Goal: Task Accomplishment & Management: Complete application form

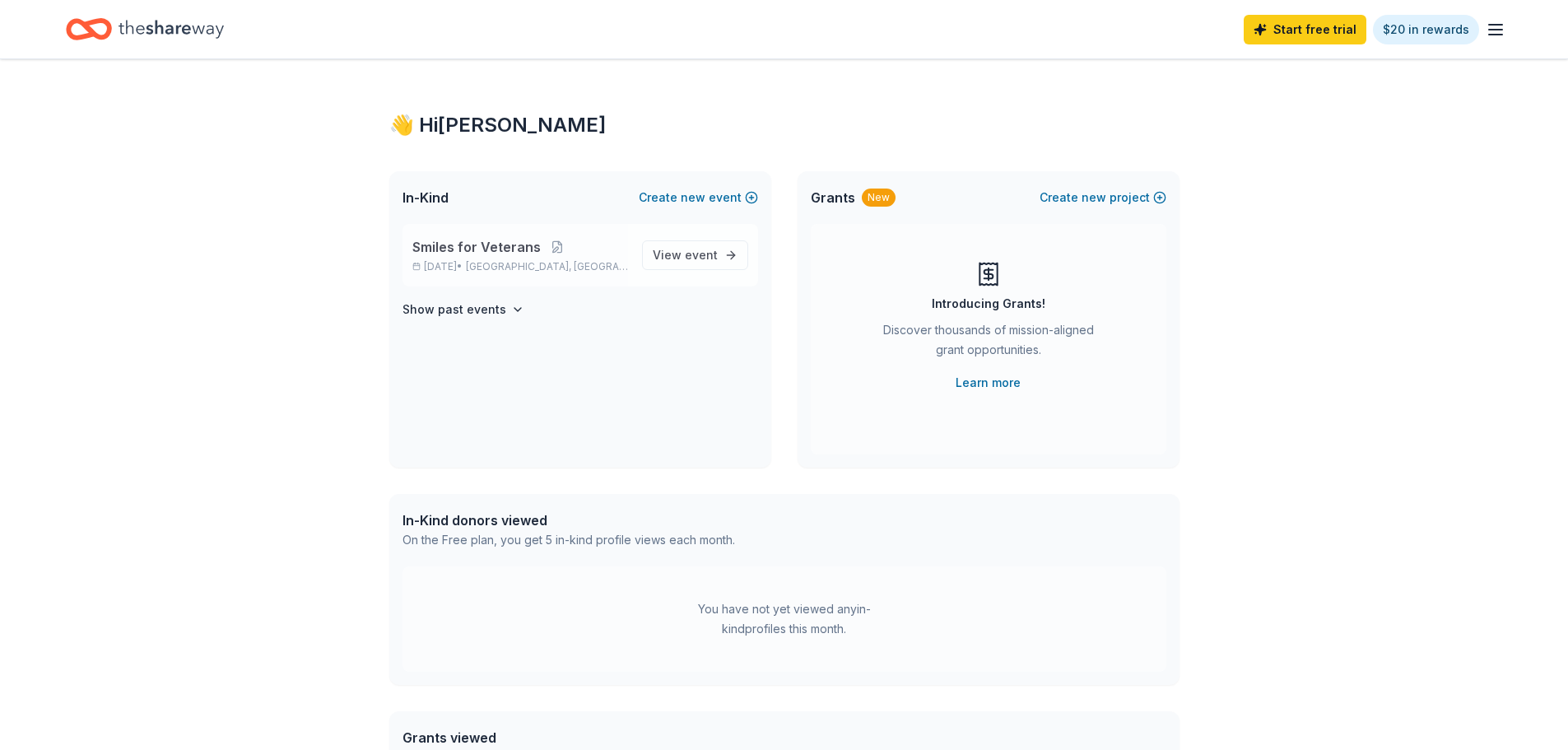
click at [582, 254] on p "Smiles for Veterans" at bounding box center [520, 247] width 216 height 19
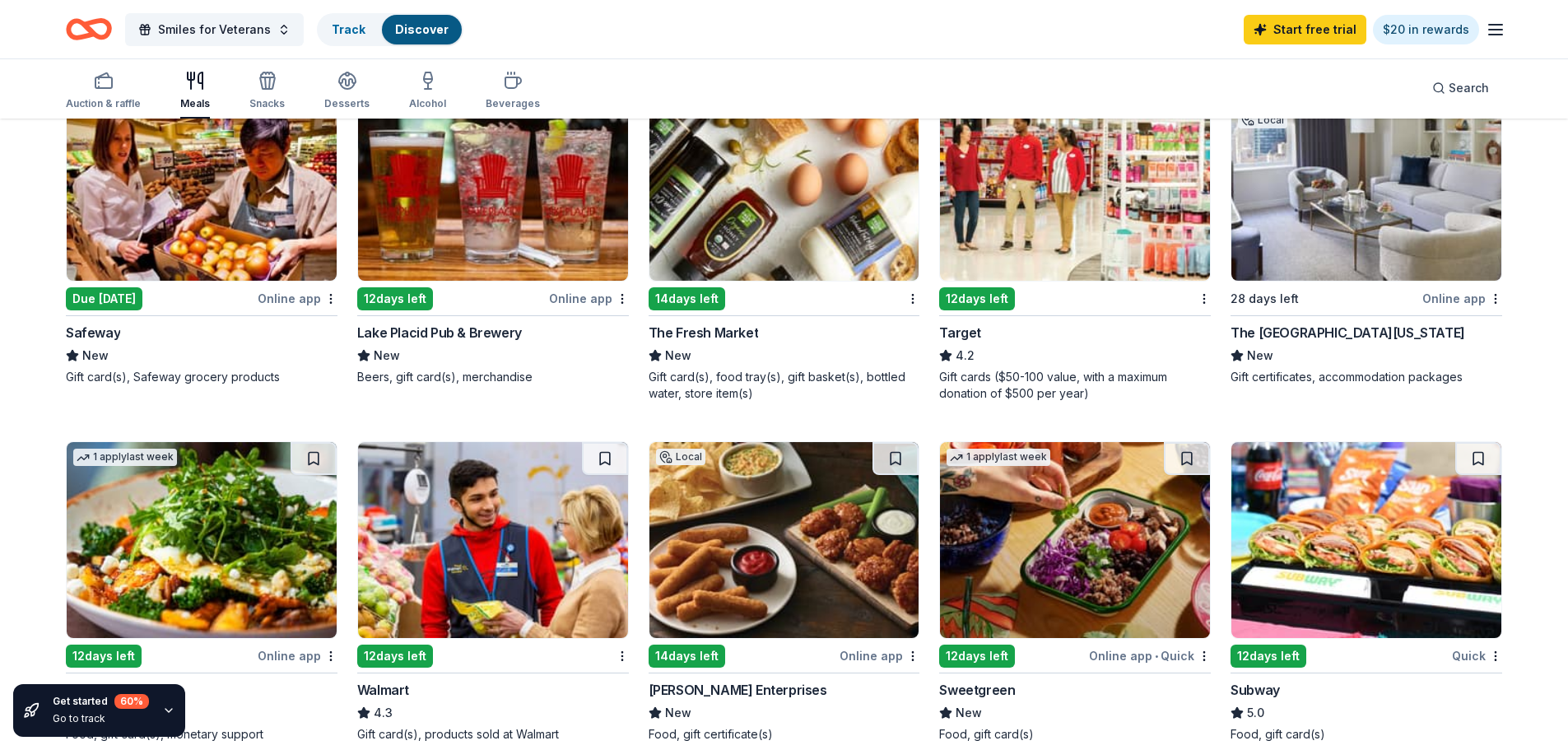
scroll to position [659, 0]
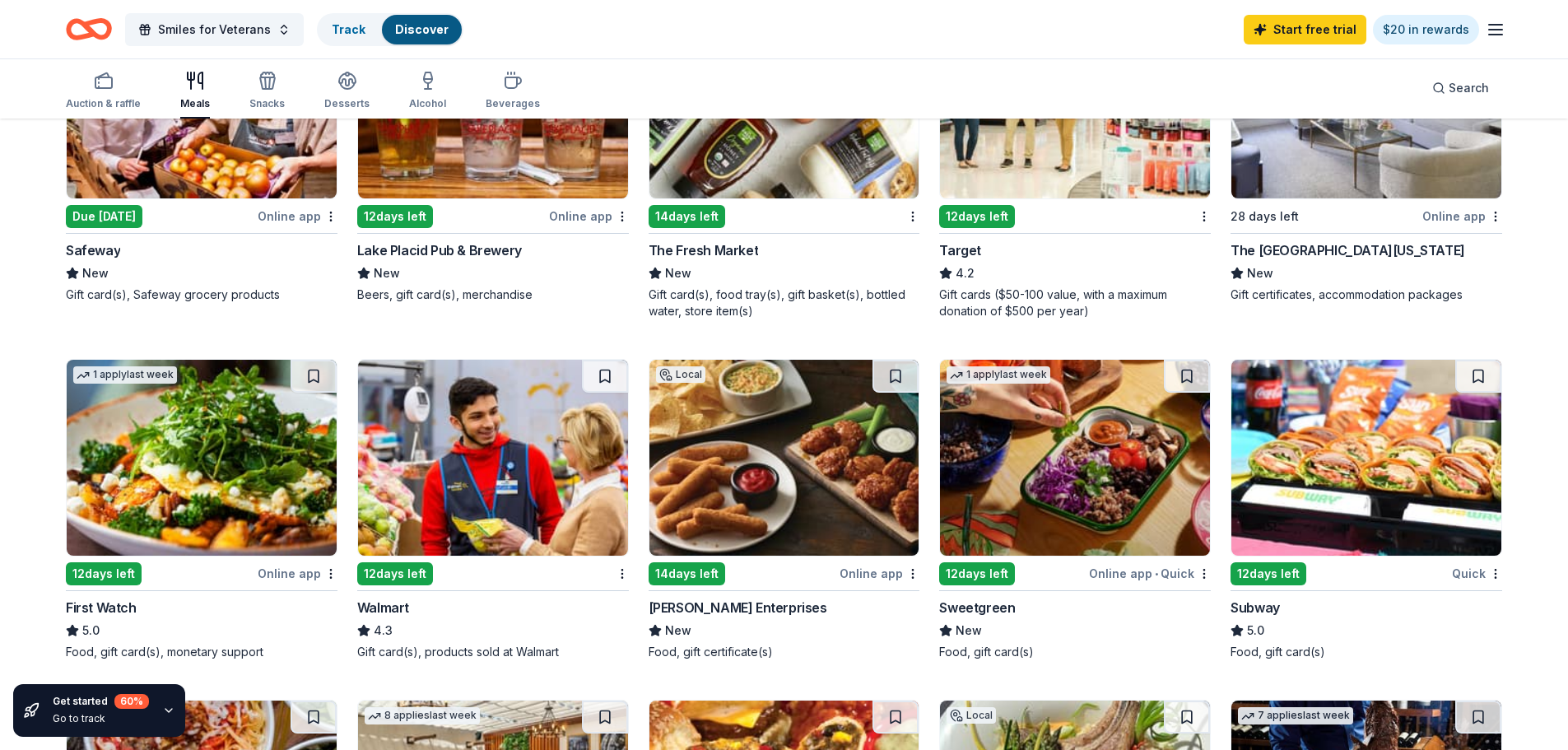
click at [1343, 582] on div "12 days left" at bounding box center [1340, 573] width 218 height 20
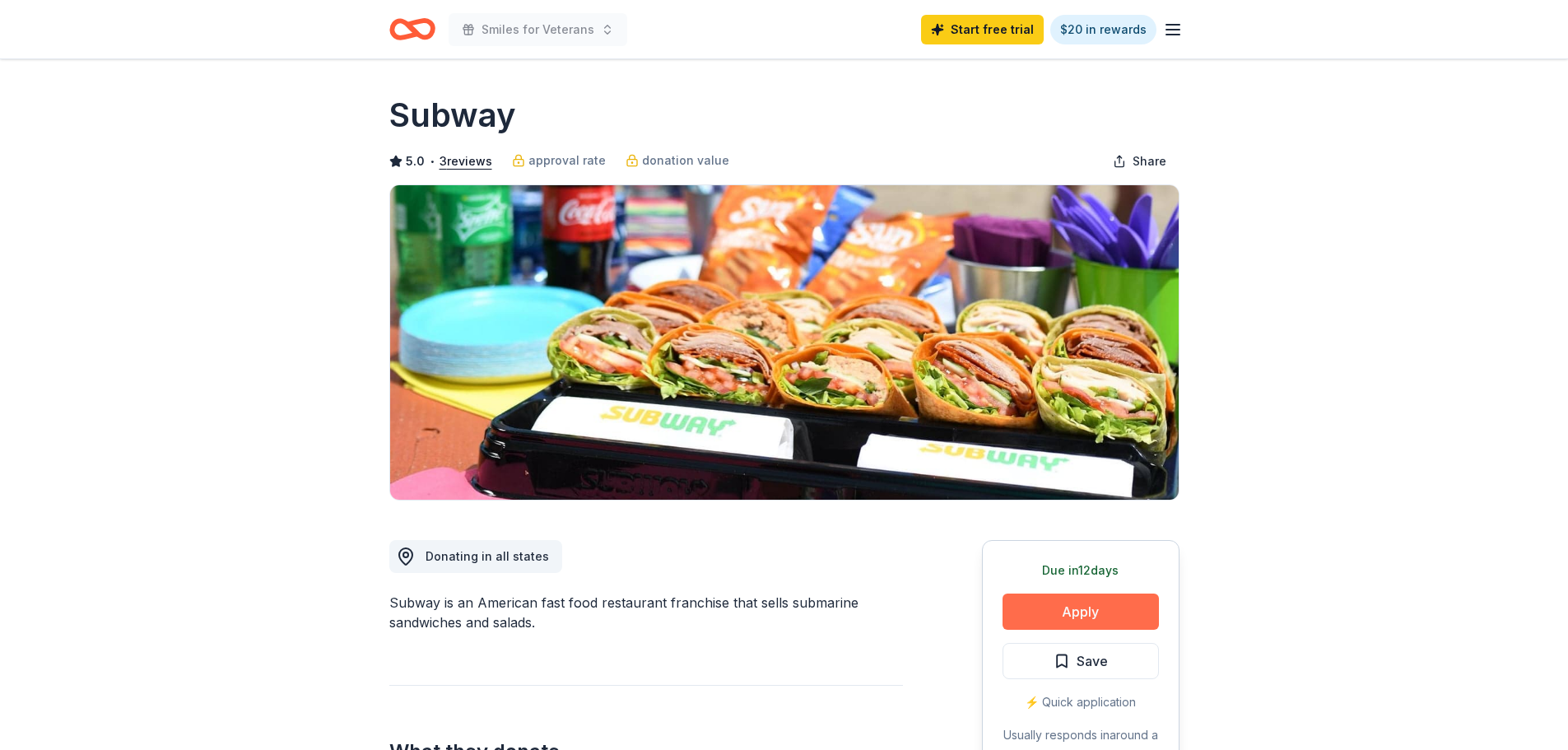
click at [1133, 609] on button "Apply" at bounding box center [1081, 611] width 156 height 36
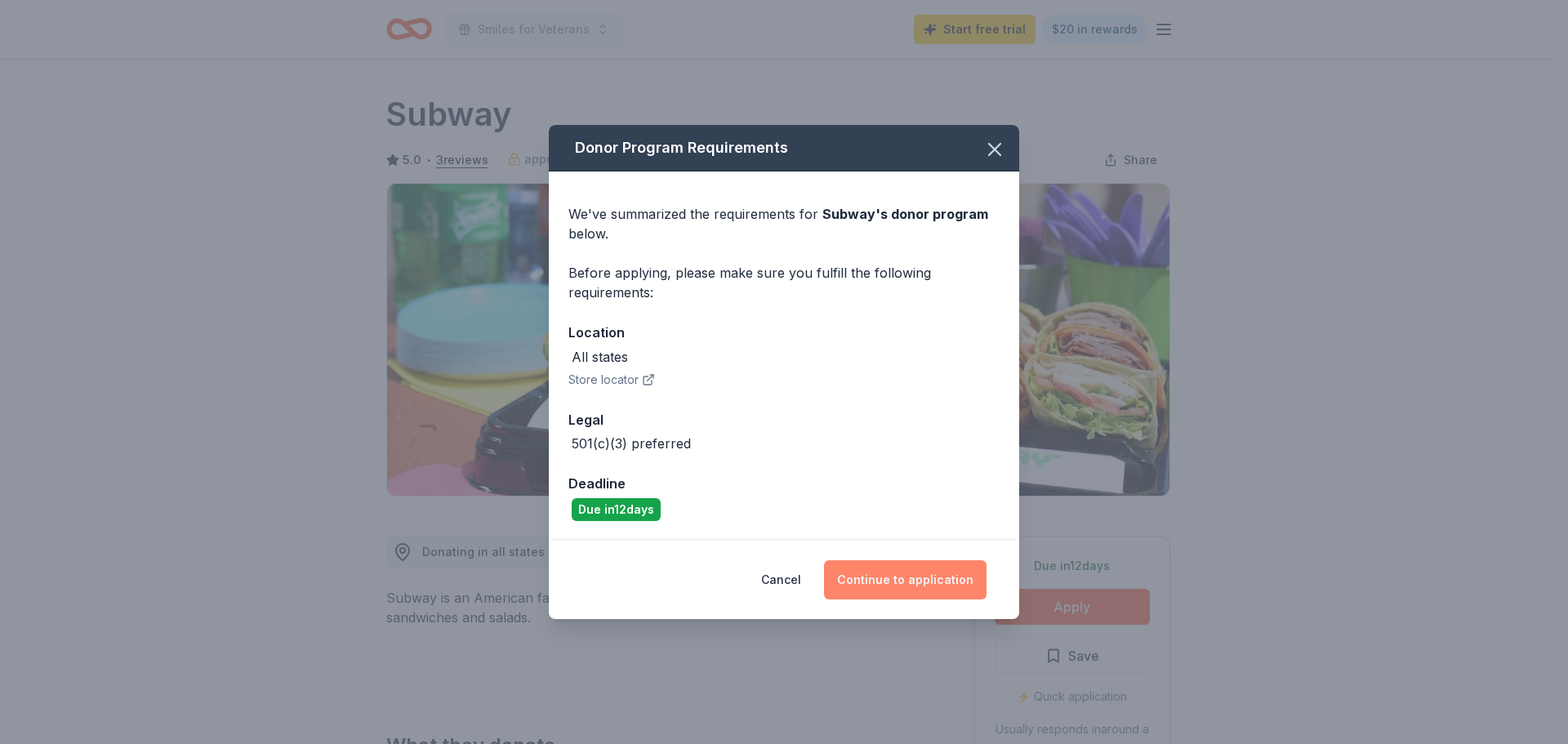
click at [894, 581] on button "Continue to application" at bounding box center [905, 580] width 162 height 39
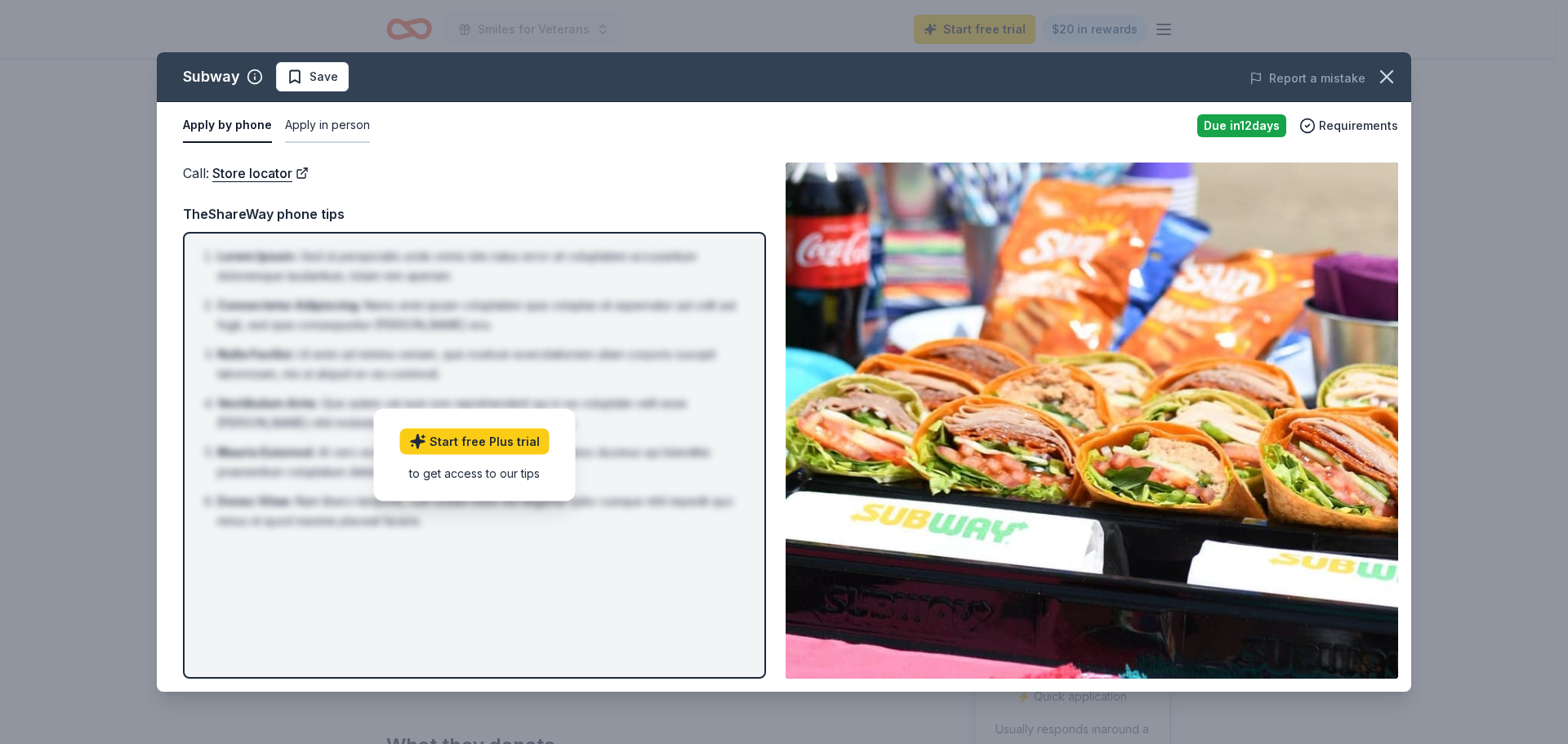
click at [305, 133] on button "Apply in person" at bounding box center [327, 126] width 85 height 34
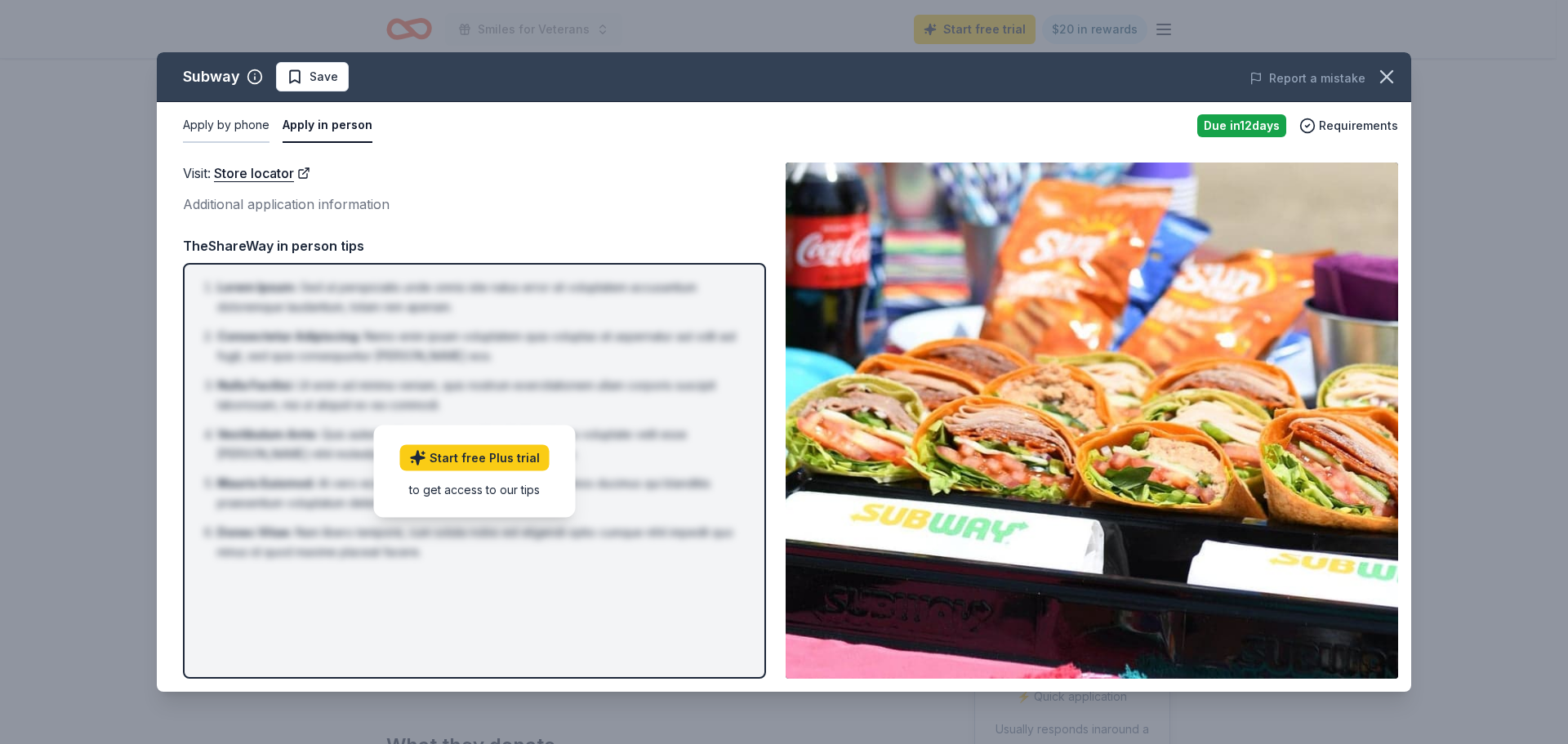
click at [221, 124] on button "Apply by phone" at bounding box center [225, 126] width 86 height 34
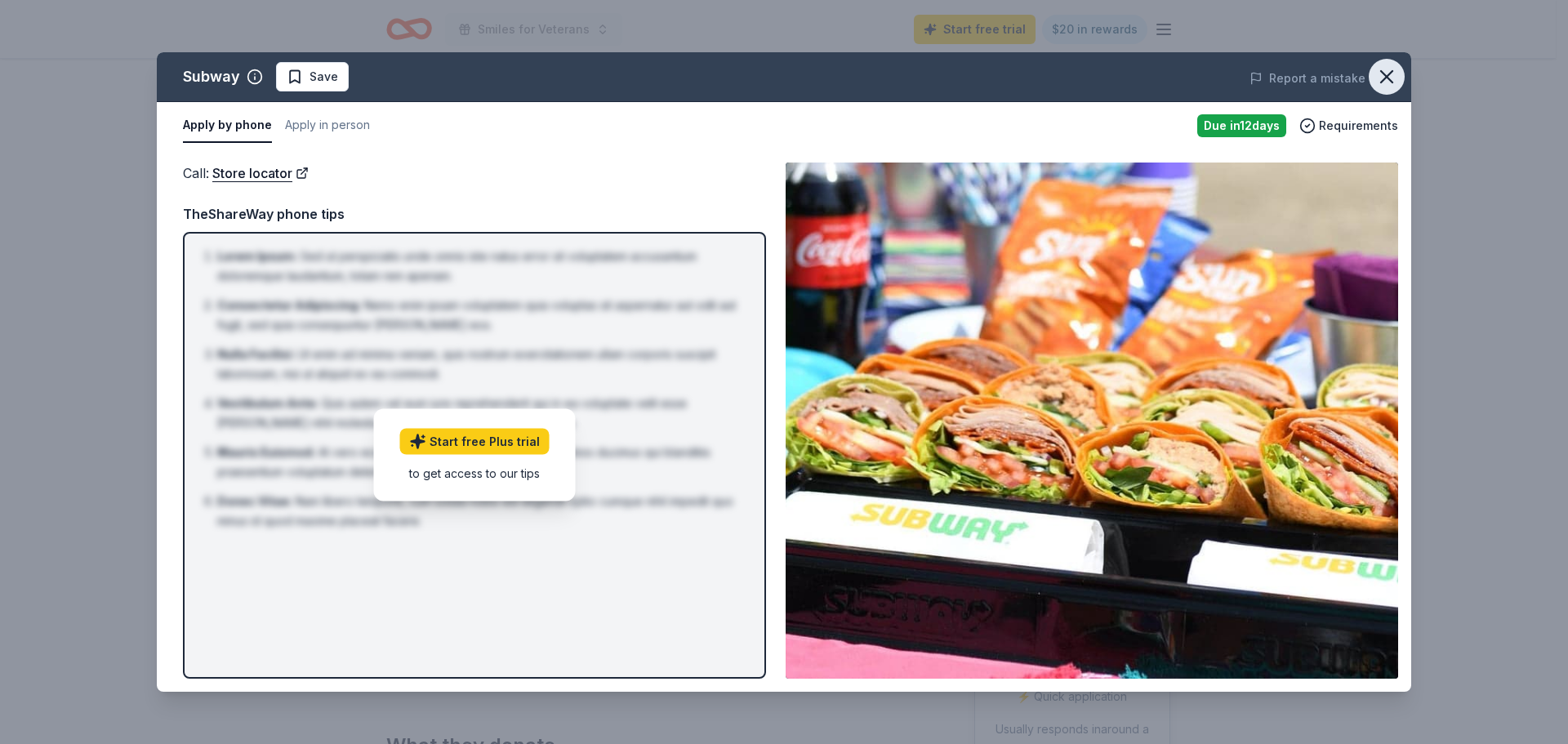
click at [1381, 65] on icon "button" at bounding box center [1386, 76] width 23 height 23
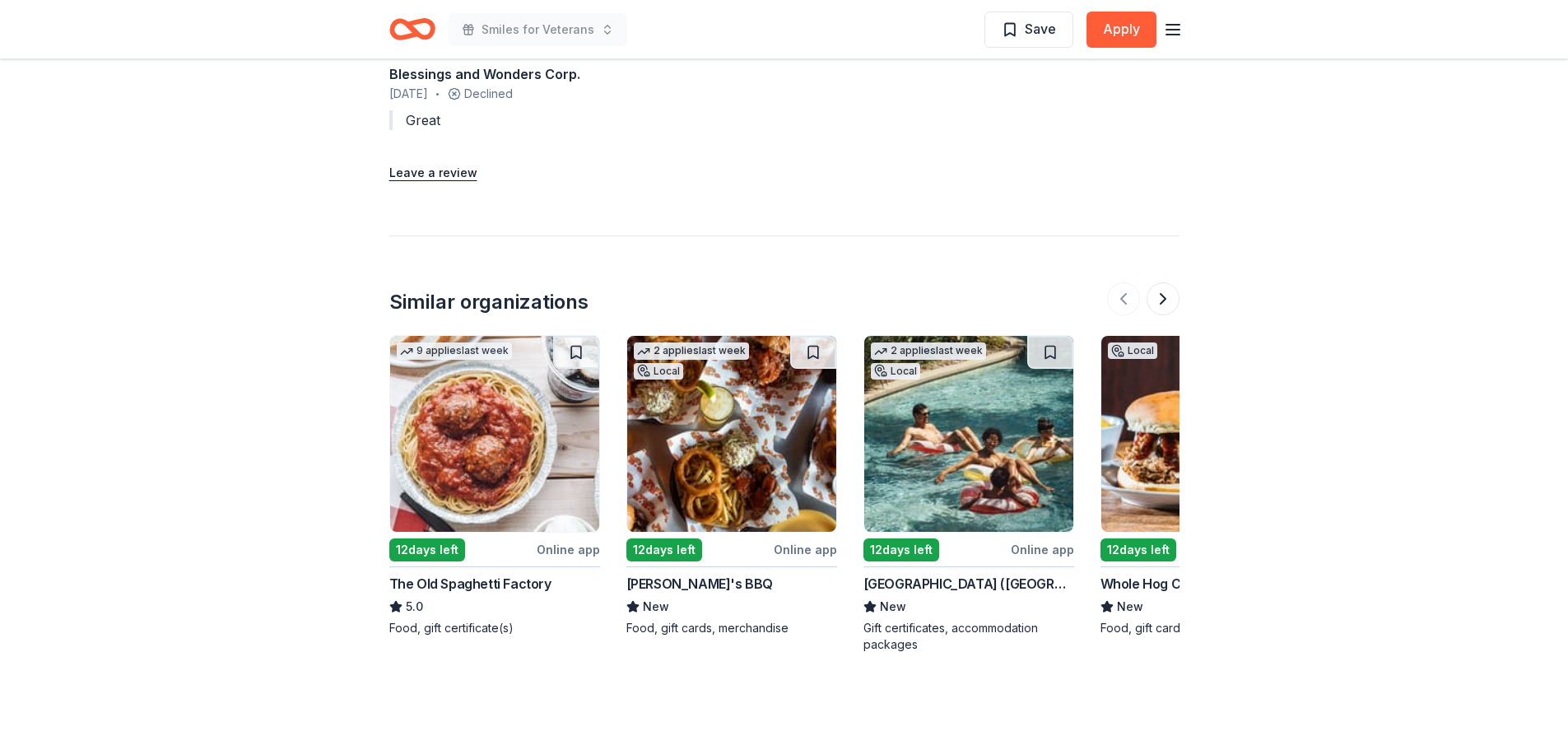
scroll to position [1565, 0]
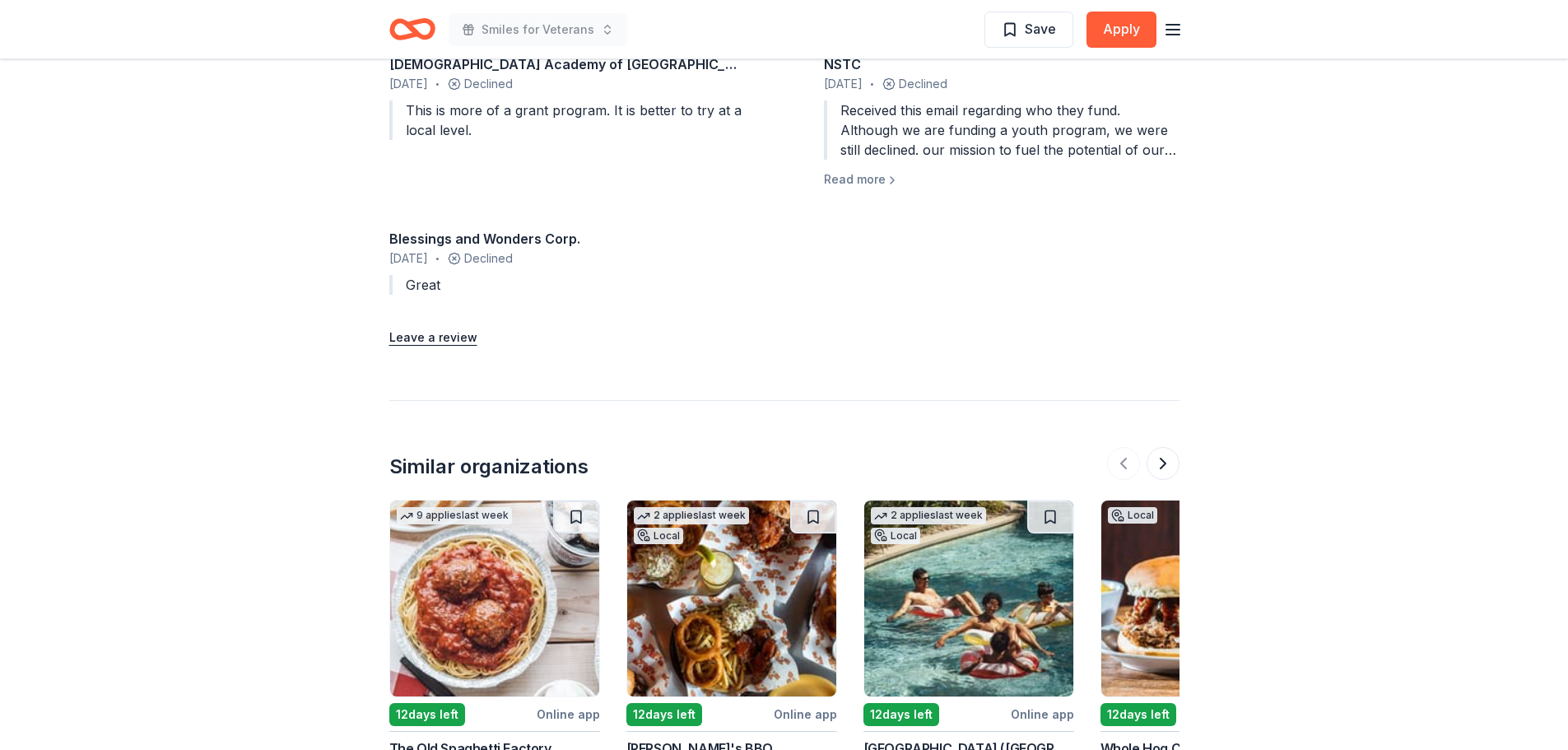
click at [1171, 26] on icon "button" at bounding box center [1173, 29] width 19 height 19
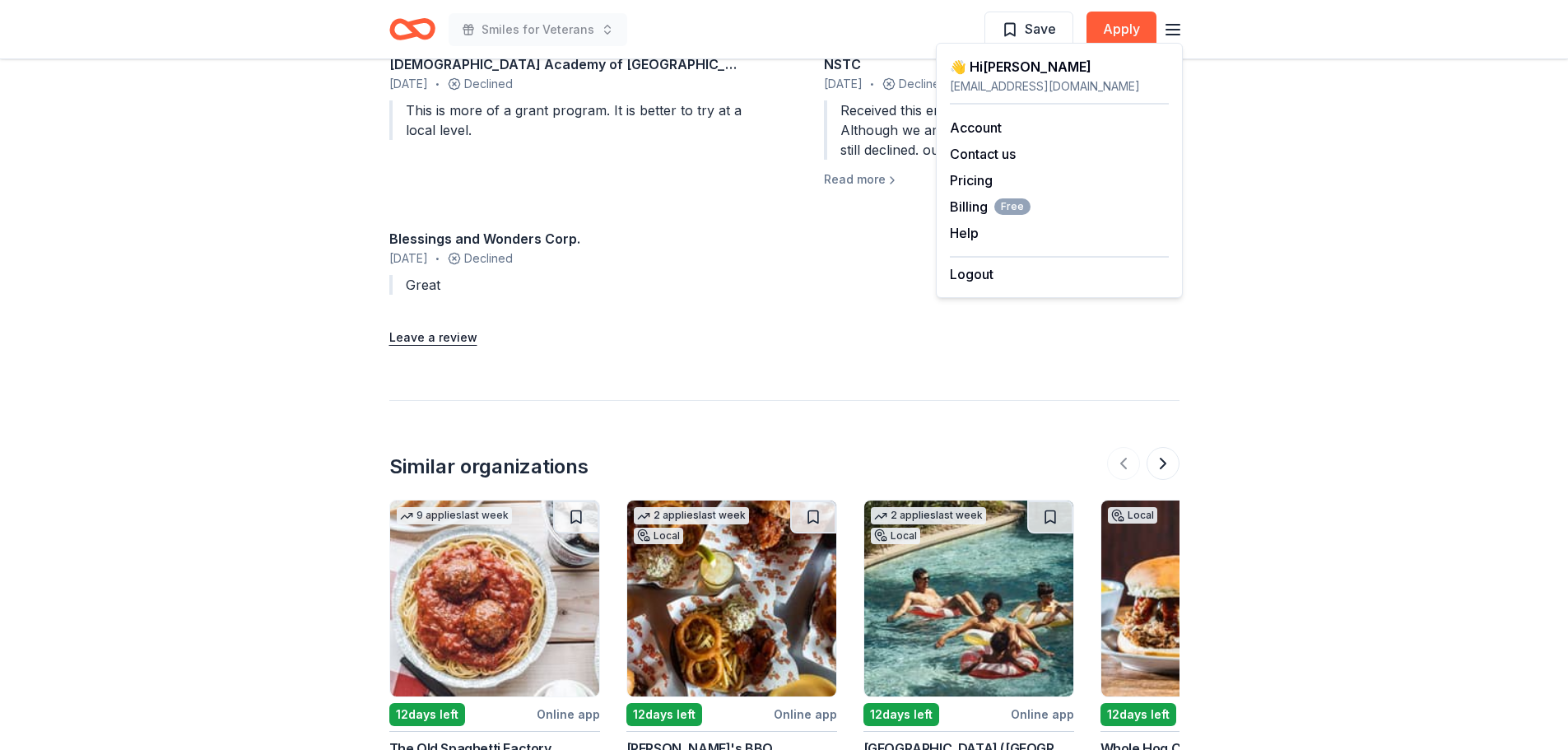
click at [426, 29] on icon "Home" at bounding box center [412, 30] width 46 height 39
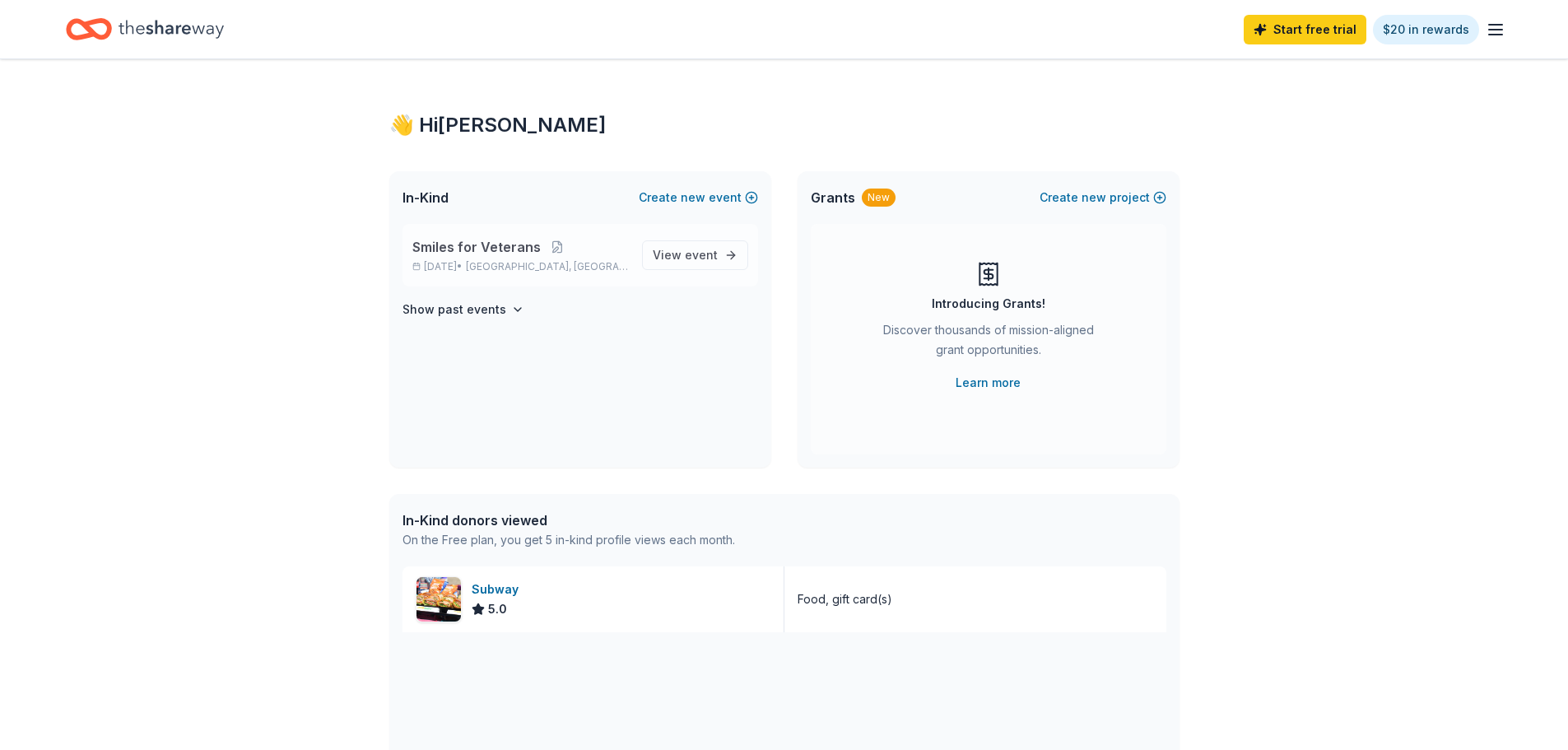
click at [516, 252] on span "Smiles for Veterans" at bounding box center [476, 247] width 128 height 19
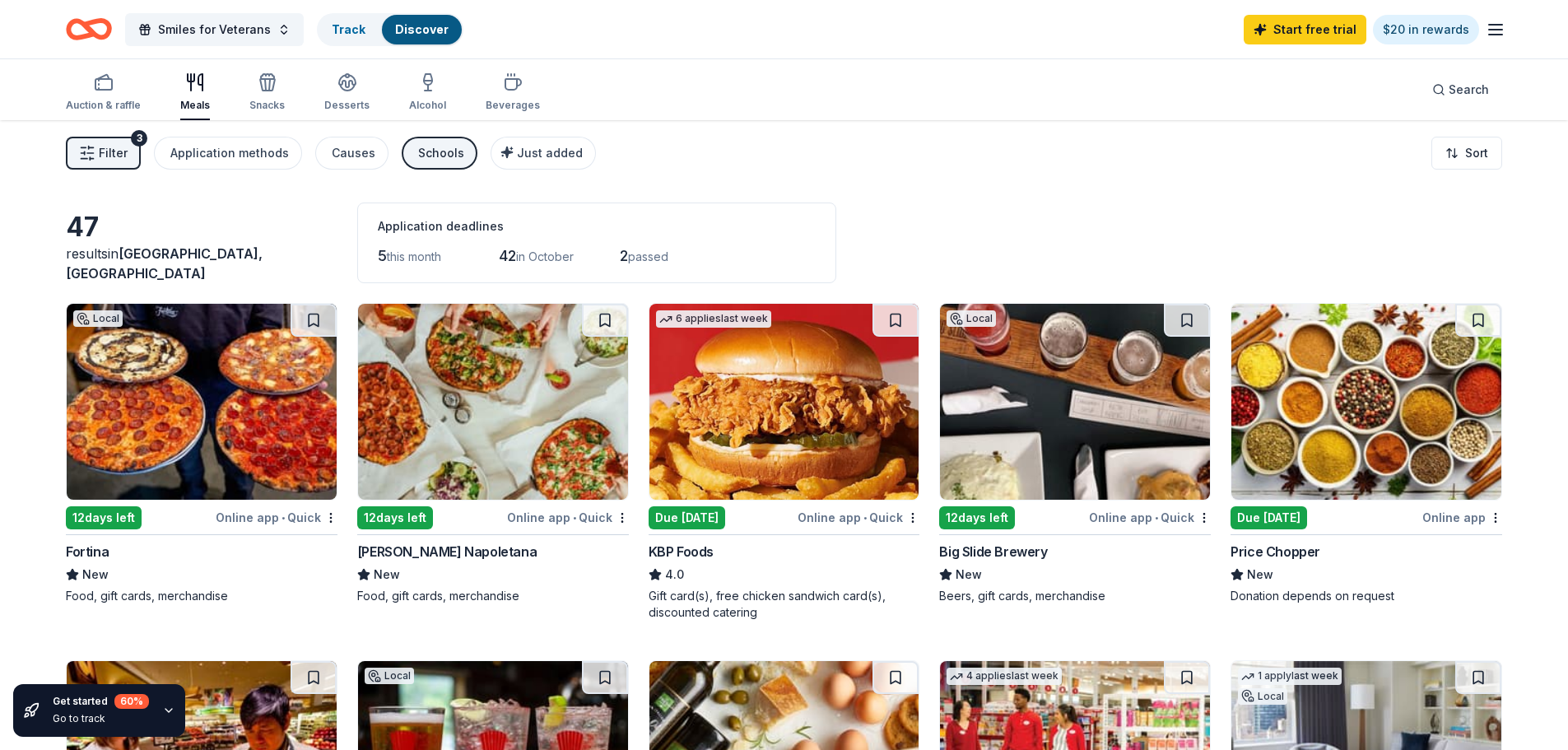
click at [91, 152] on icon "button" at bounding box center [88, 154] width 17 height 17
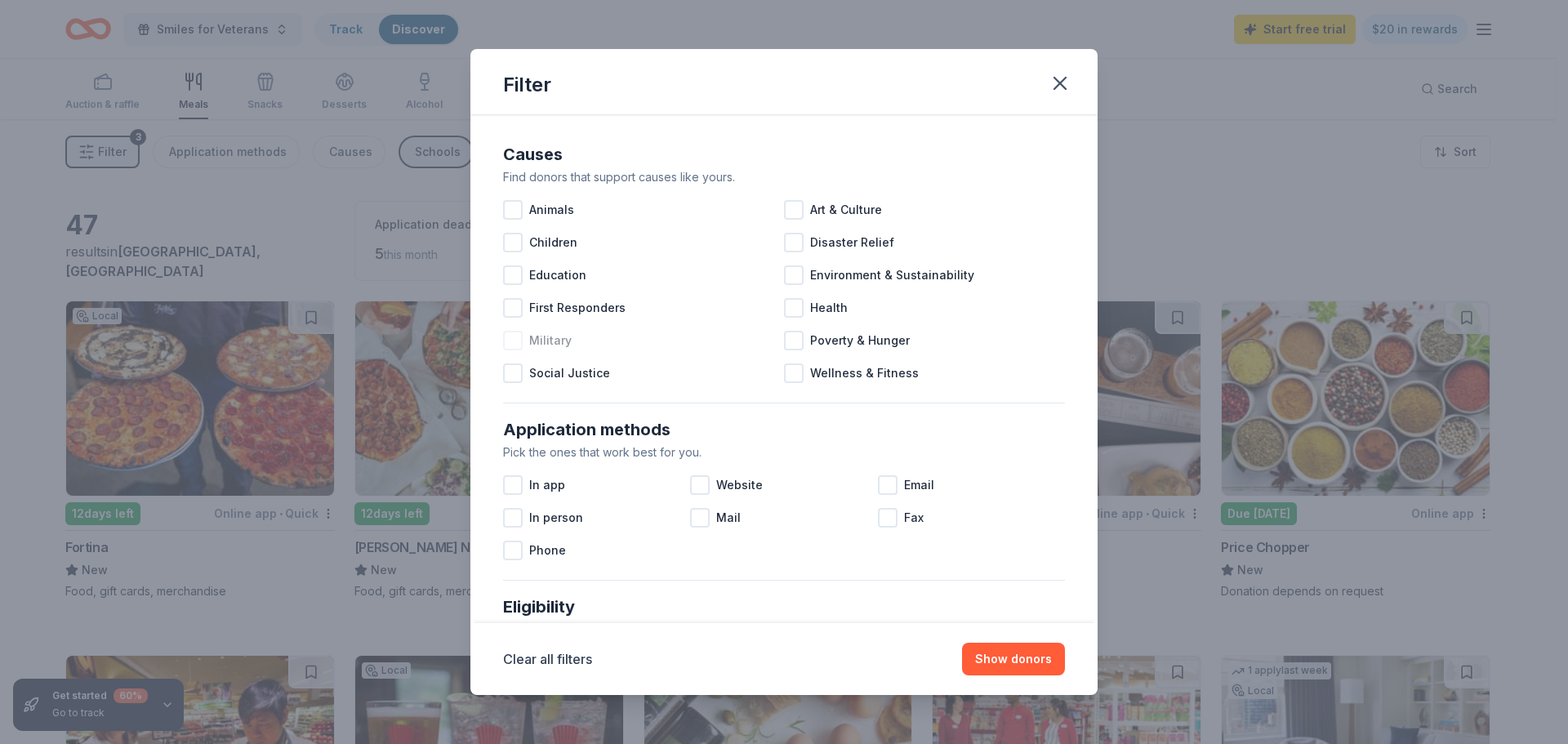
click at [539, 342] on span "Military" at bounding box center [550, 340] width 43 height 19
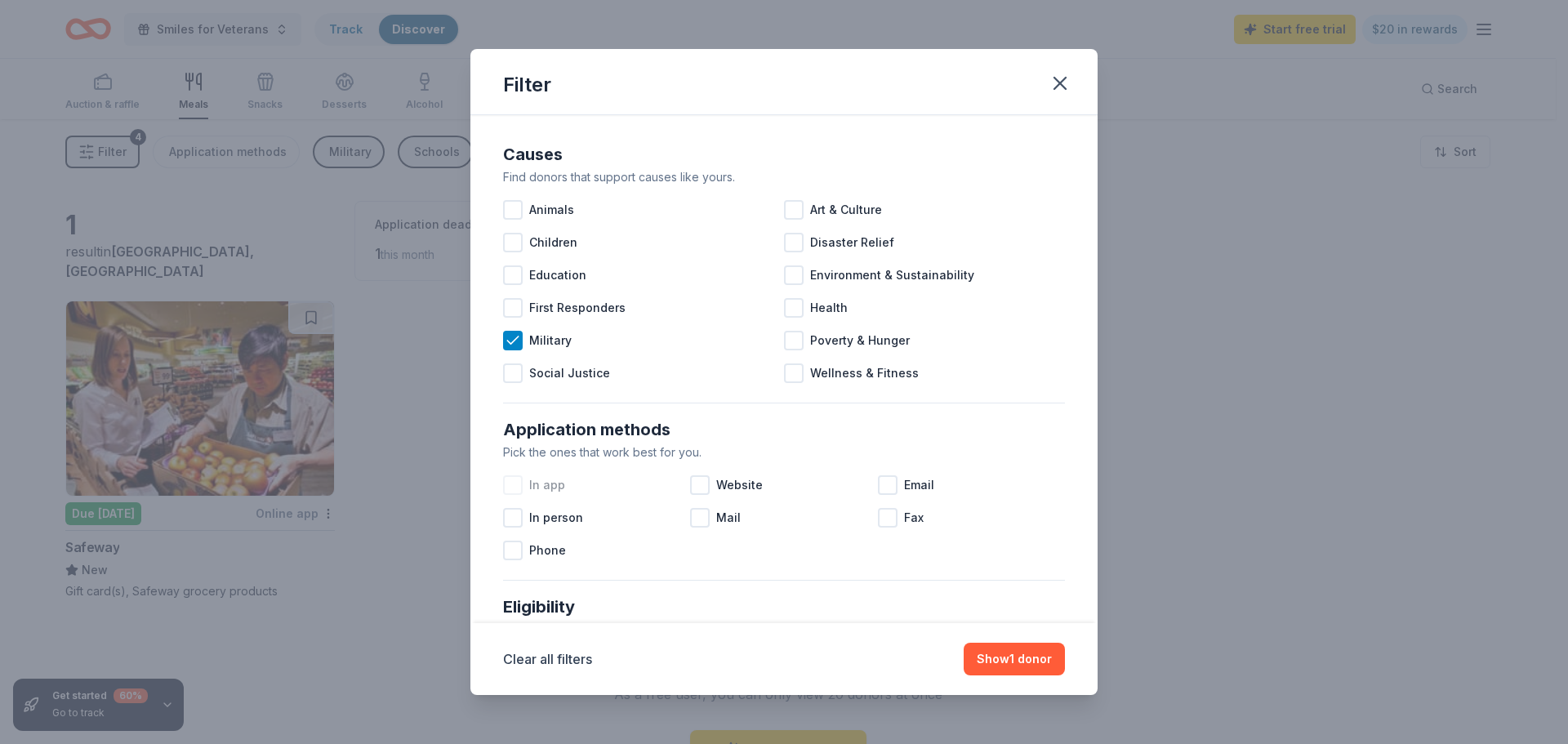
scroll to position [327, 0]
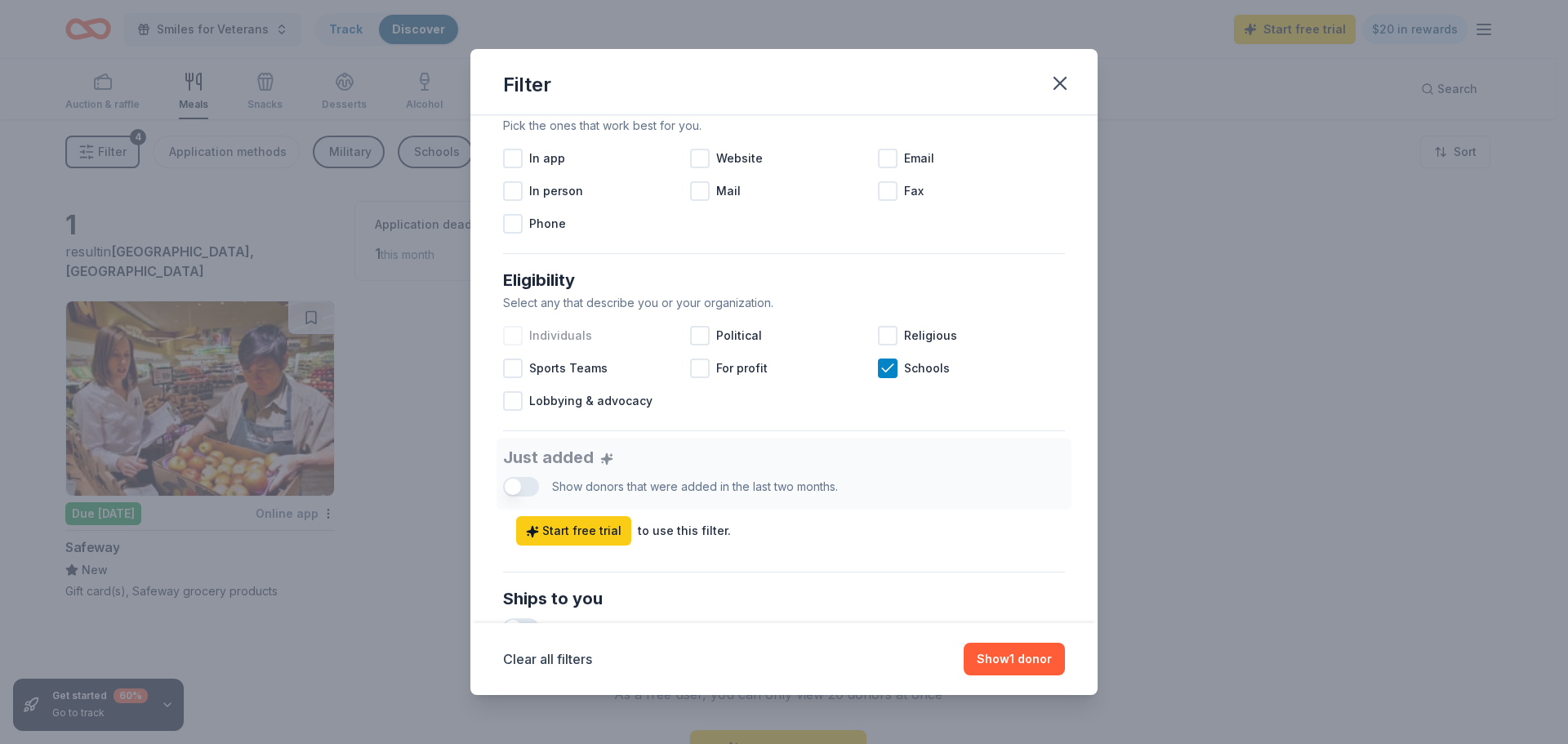
click at [515, 330] on div at bounding box center [513, 335] width 19 height 19
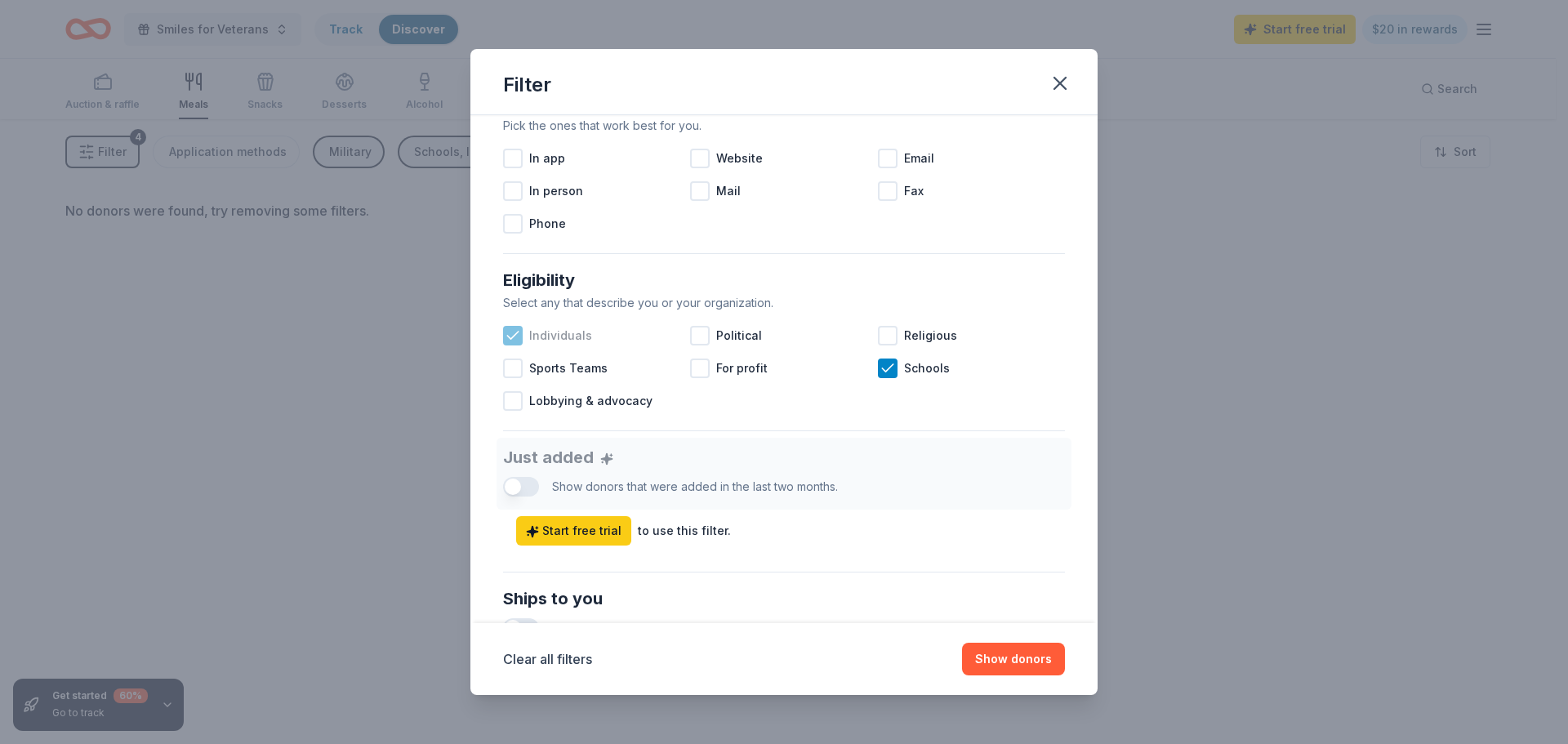
click at [519, 335] on icon at bounding box center [513, 336] width 17 height 17
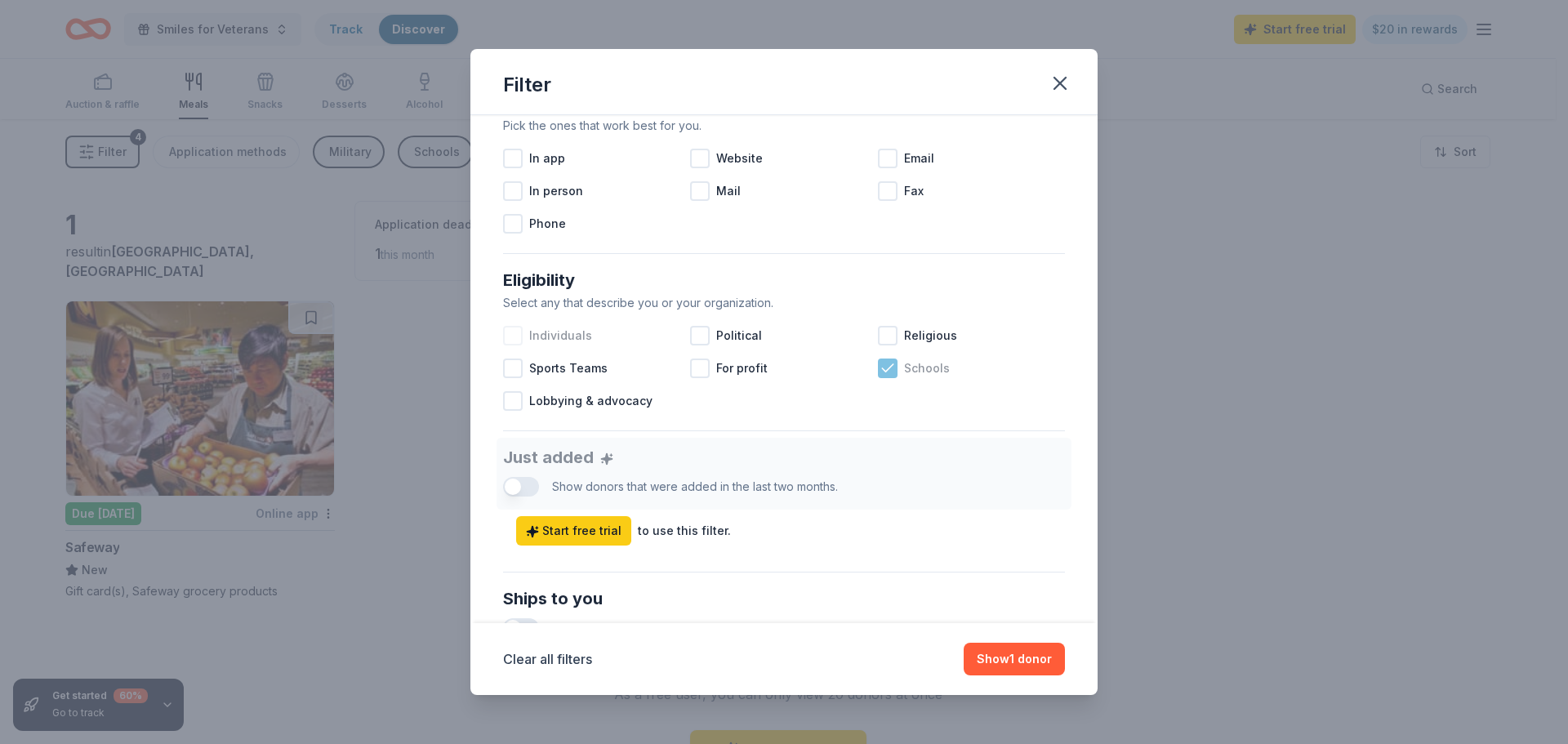
click at [936, 368] on span "Schools" at bounding box center [926, 368] width 46 height 19
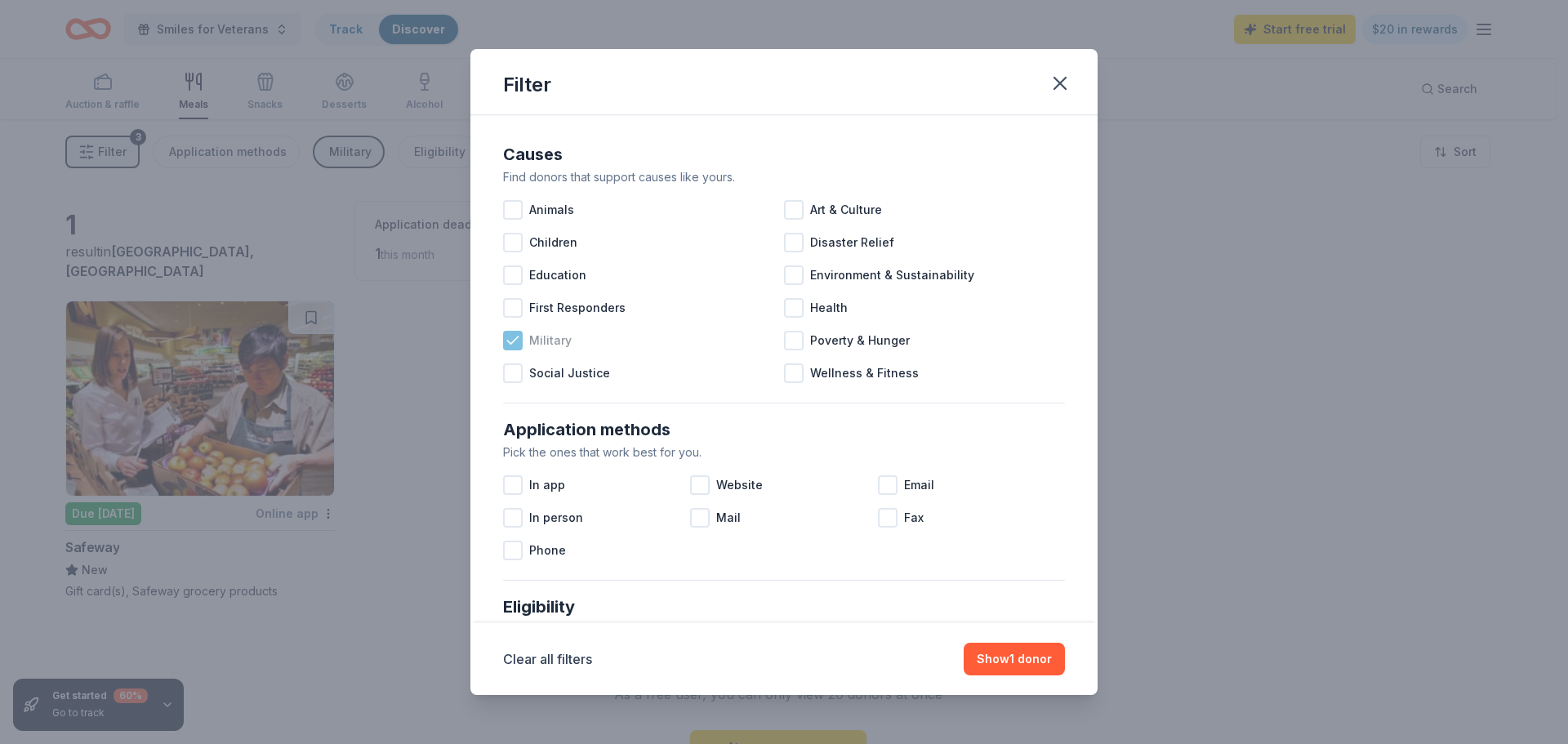
click at [546, 336] on span "Military" at bounding box center [550, 340] width 43 height 19
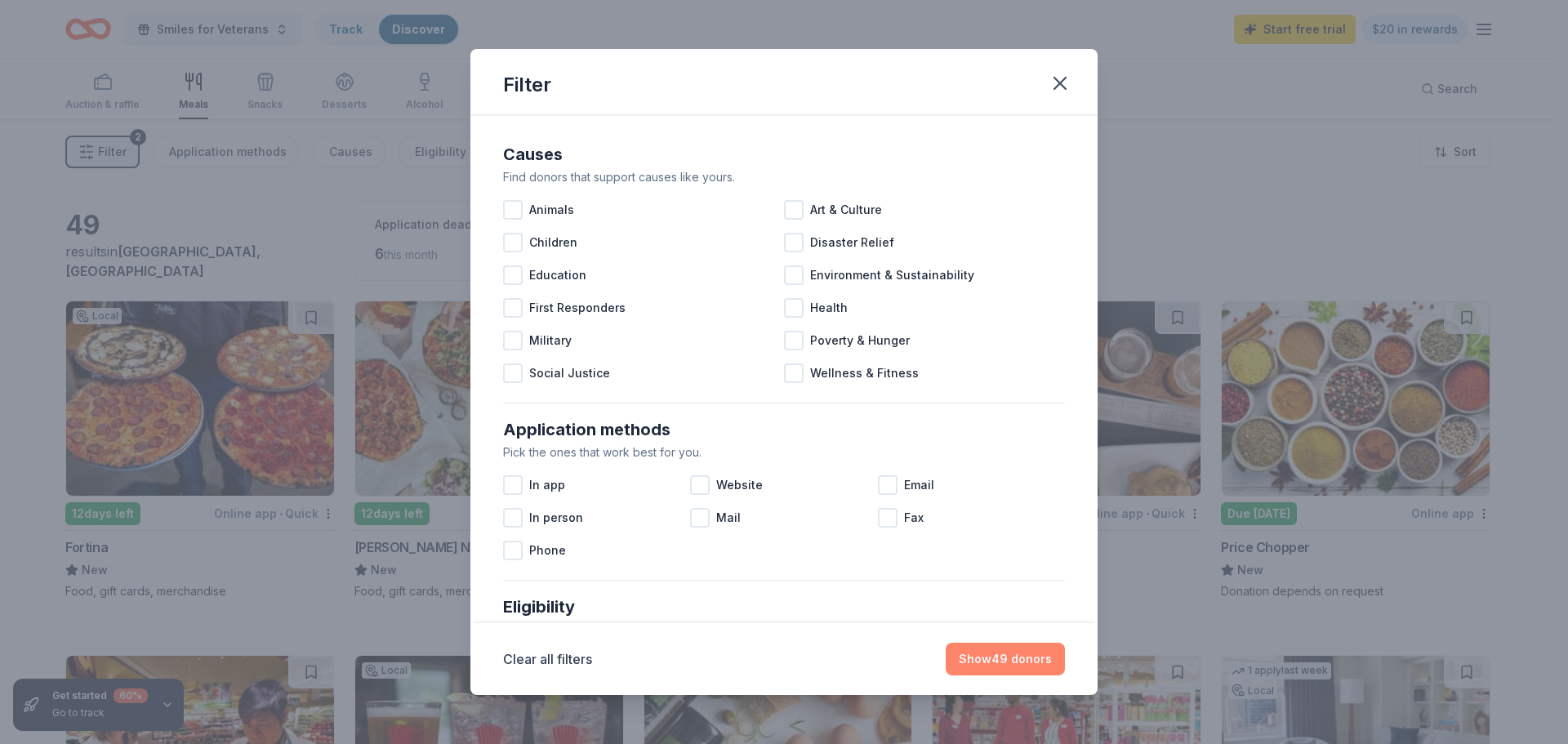
click at [1003, 660] on button "Show 49 donors" at bounding box center [1005, 659] width 119 height 33
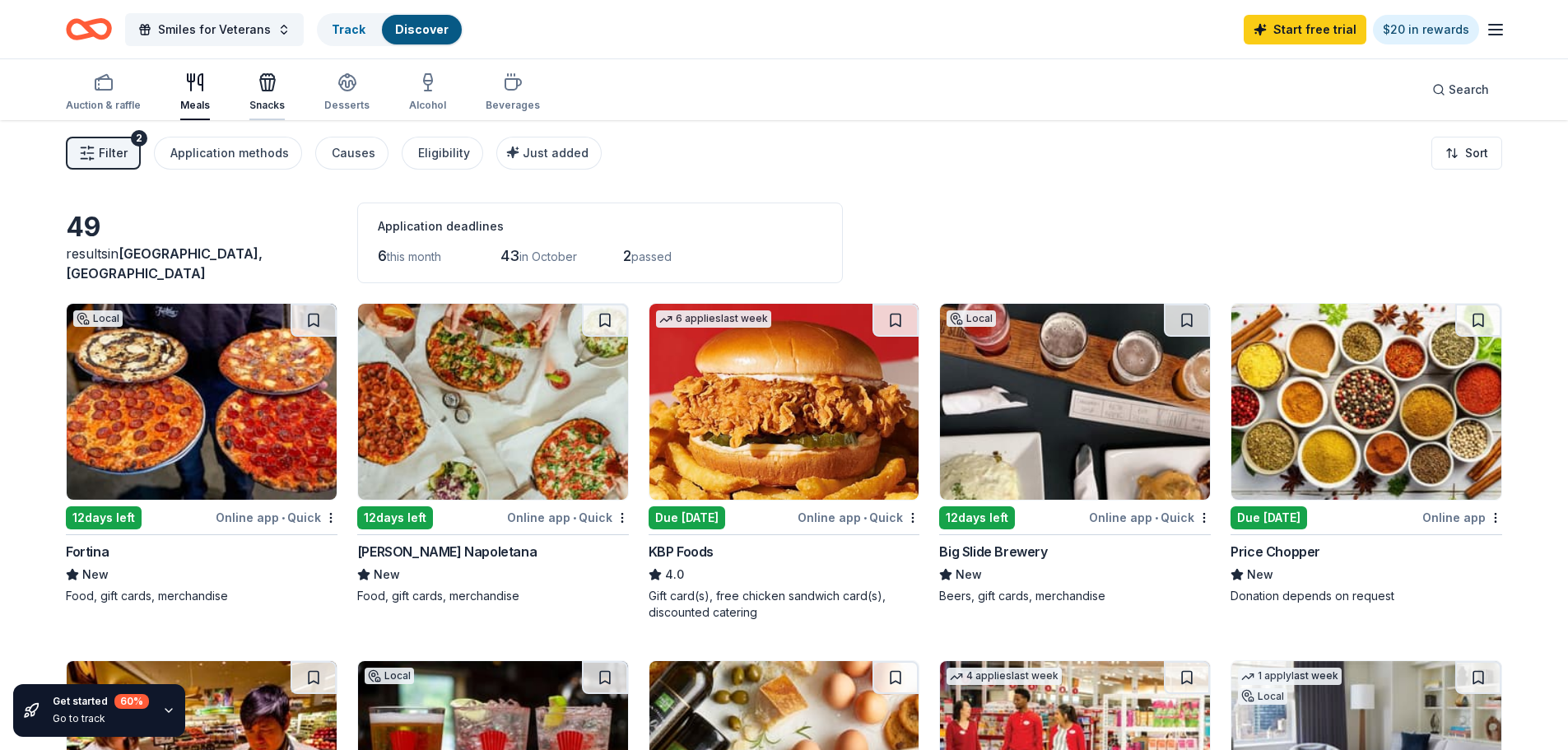
click at [273, 83] on icon "button" at bounding box center [267, 82] width 19 height 19
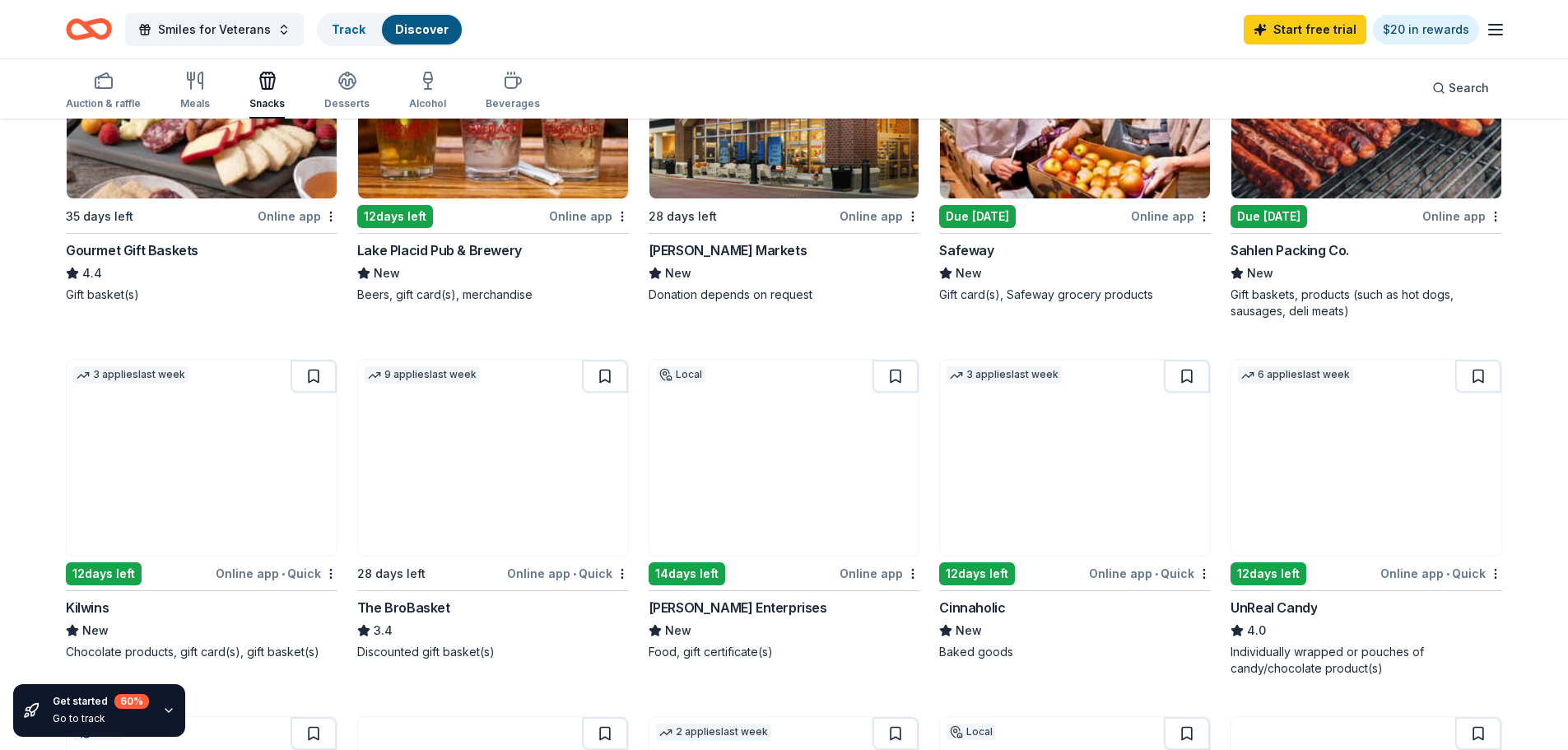
scroll to position [577, 0]
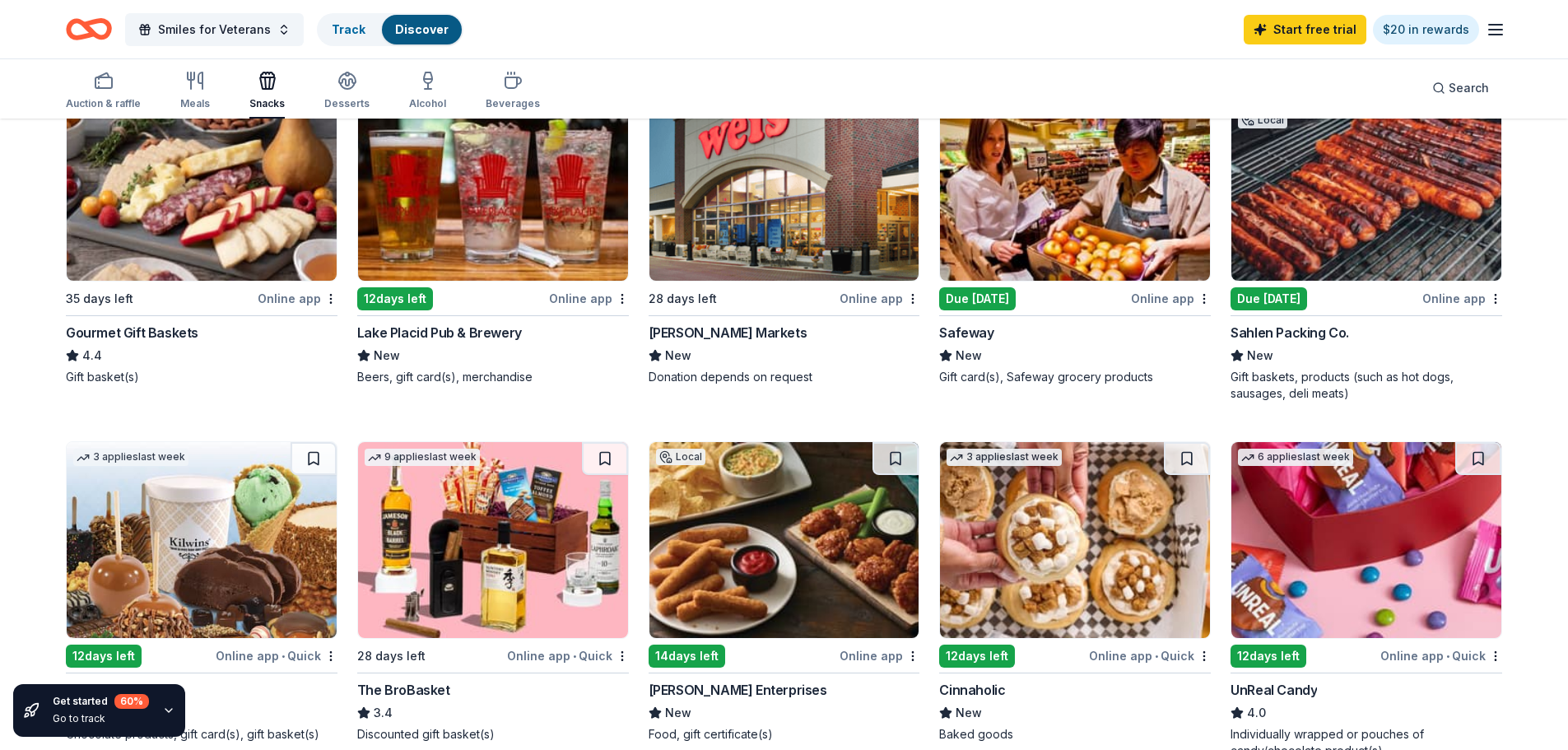
click at [155, 270] on img at bounding box center [202, 182] width 270 height 196
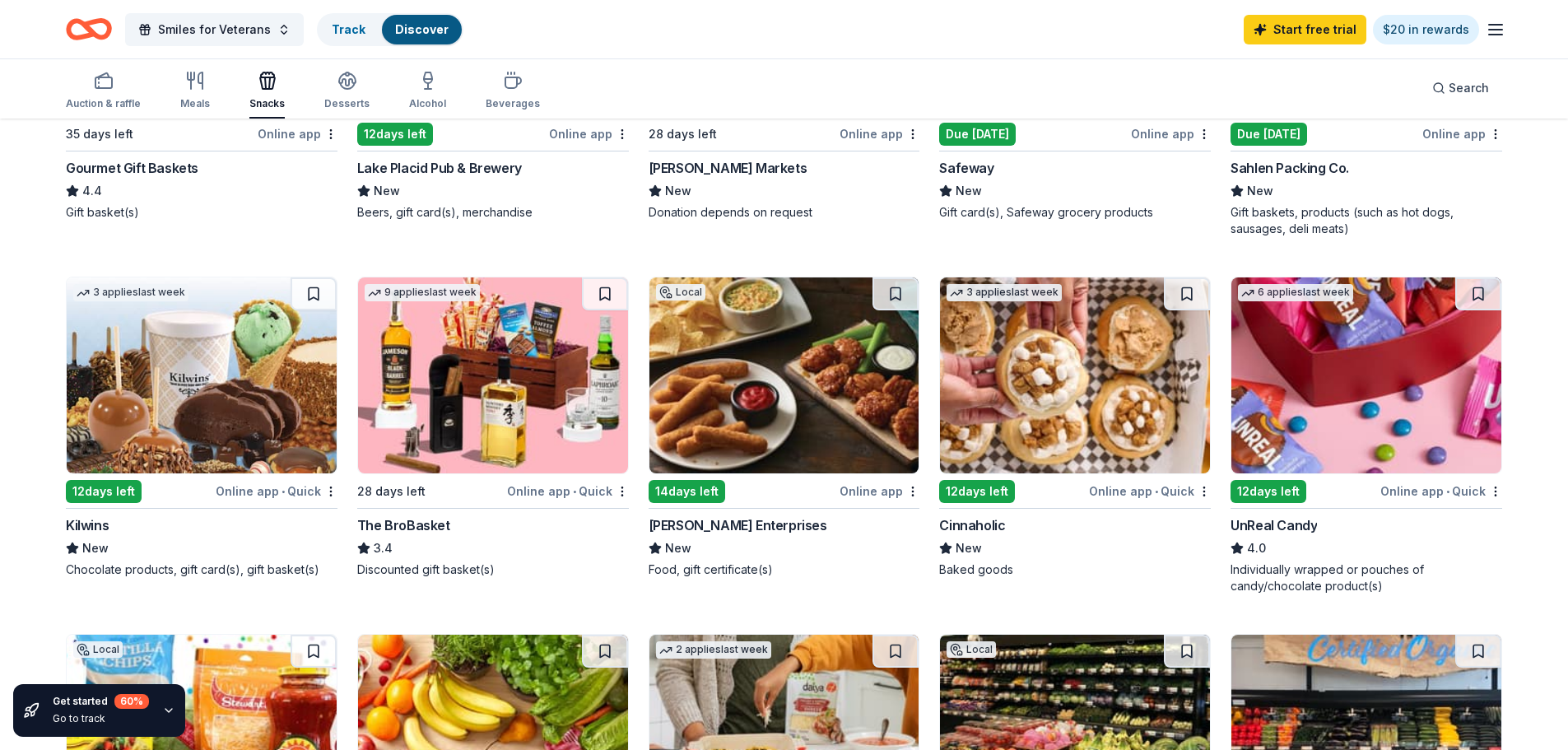
scroll to position [823, 0]
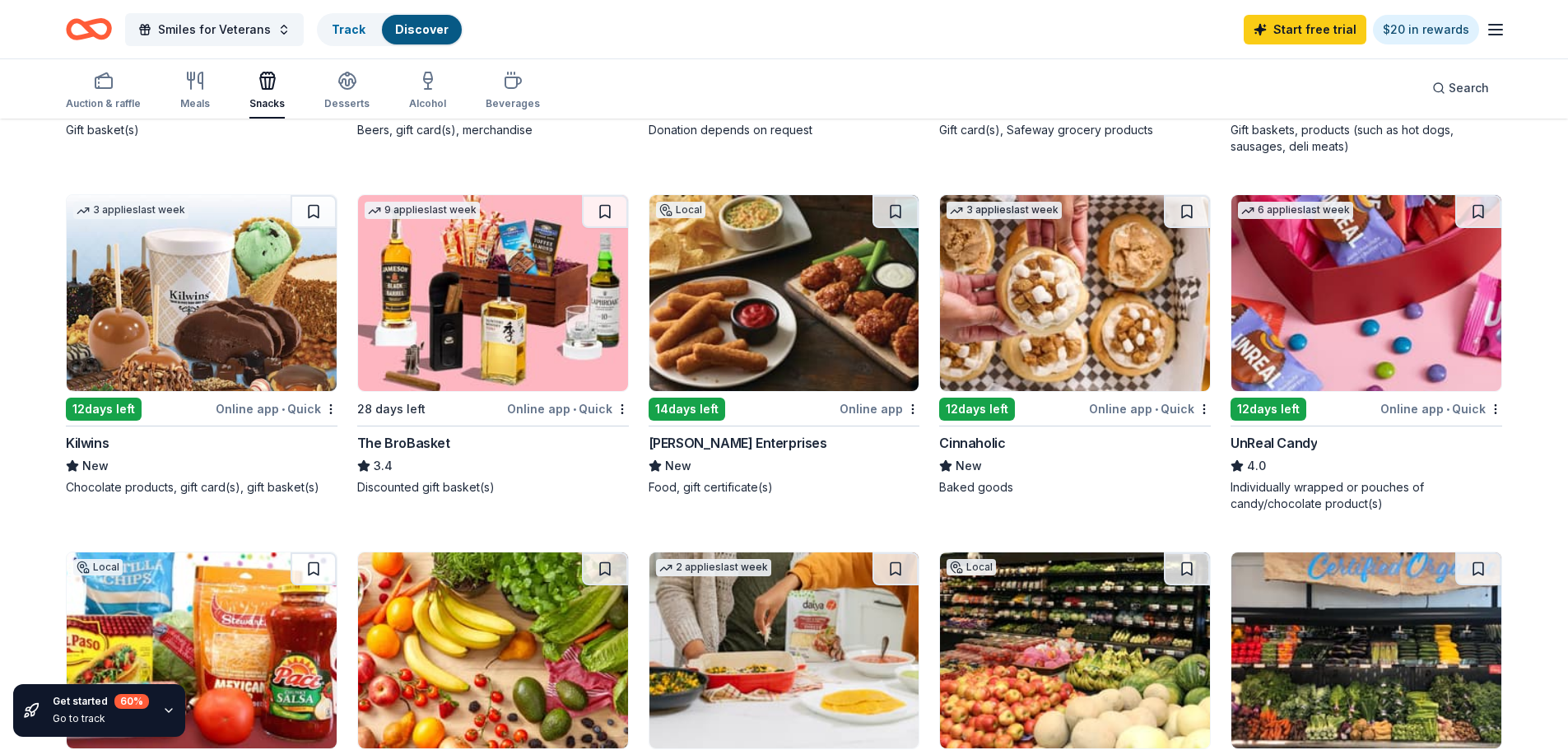
click at [407, 428] on div "9 applies last week 28 days left Online app • Quick The BroBasket 3.4 Discounte…" at bounding box center [493, 345] width 272 height 302
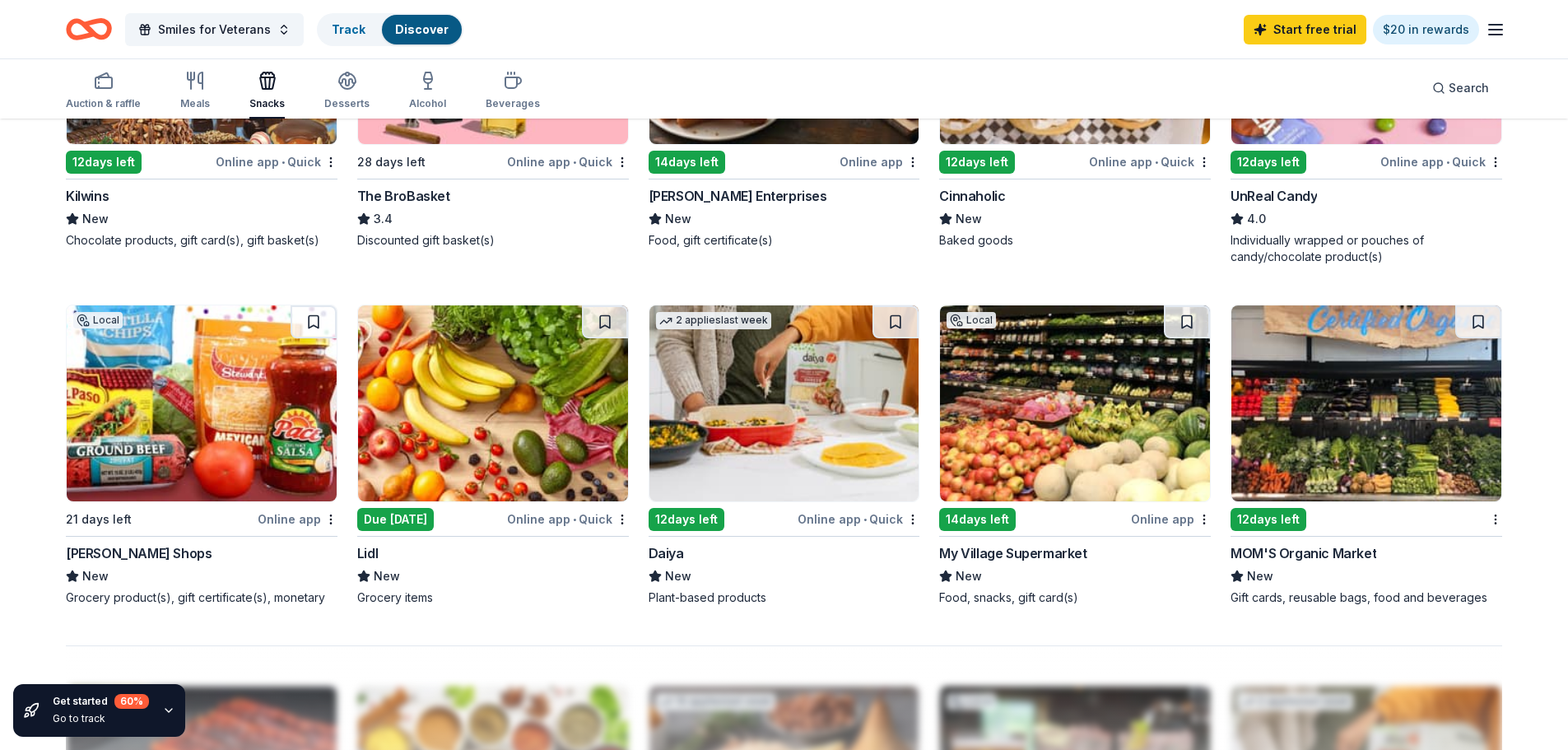
scroll to position [1153, 0]
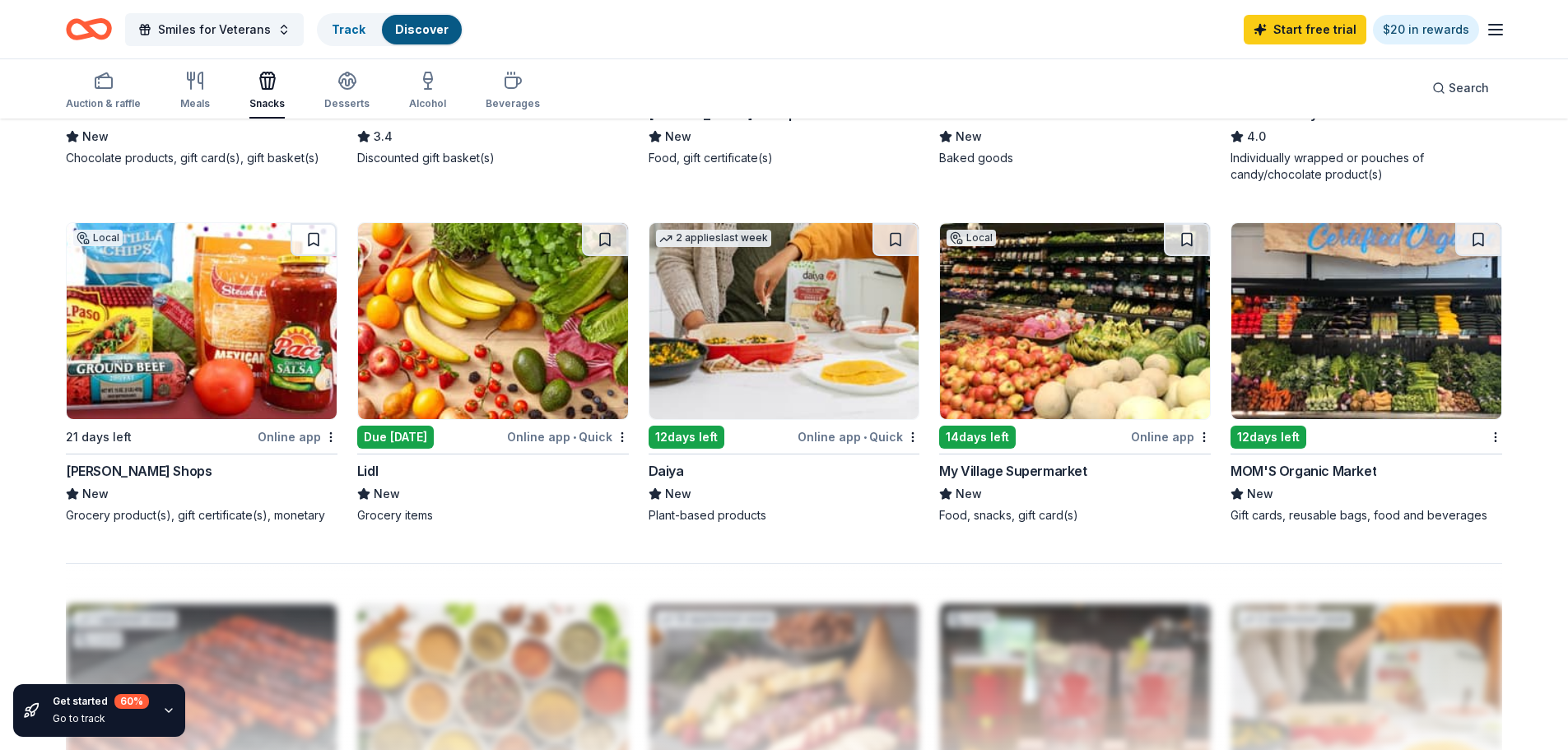
click at [1343, 470] on div "MOM'S Organic Market" at bounding box center [1304, 470] width 146 height 19
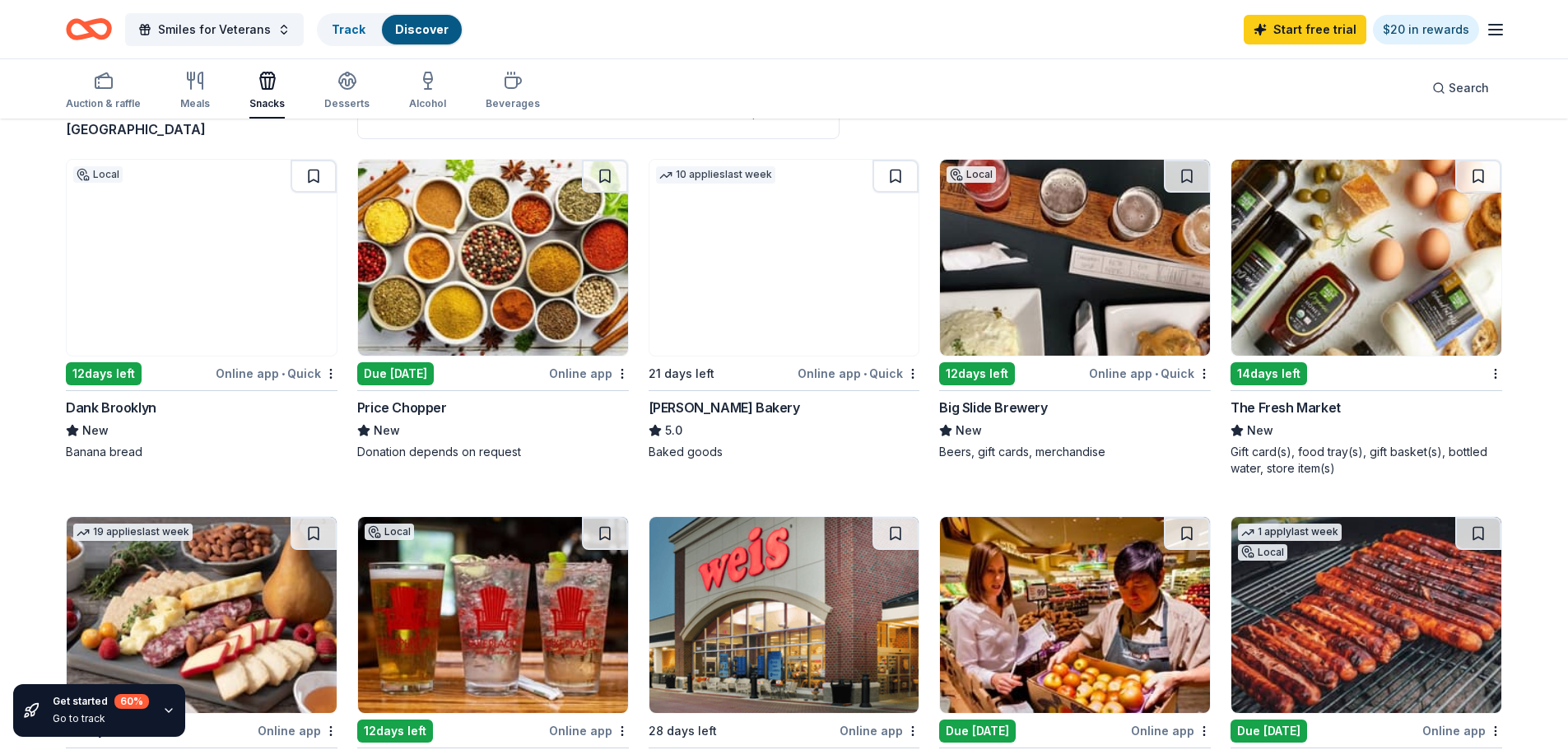
scroll to position [0, 0]
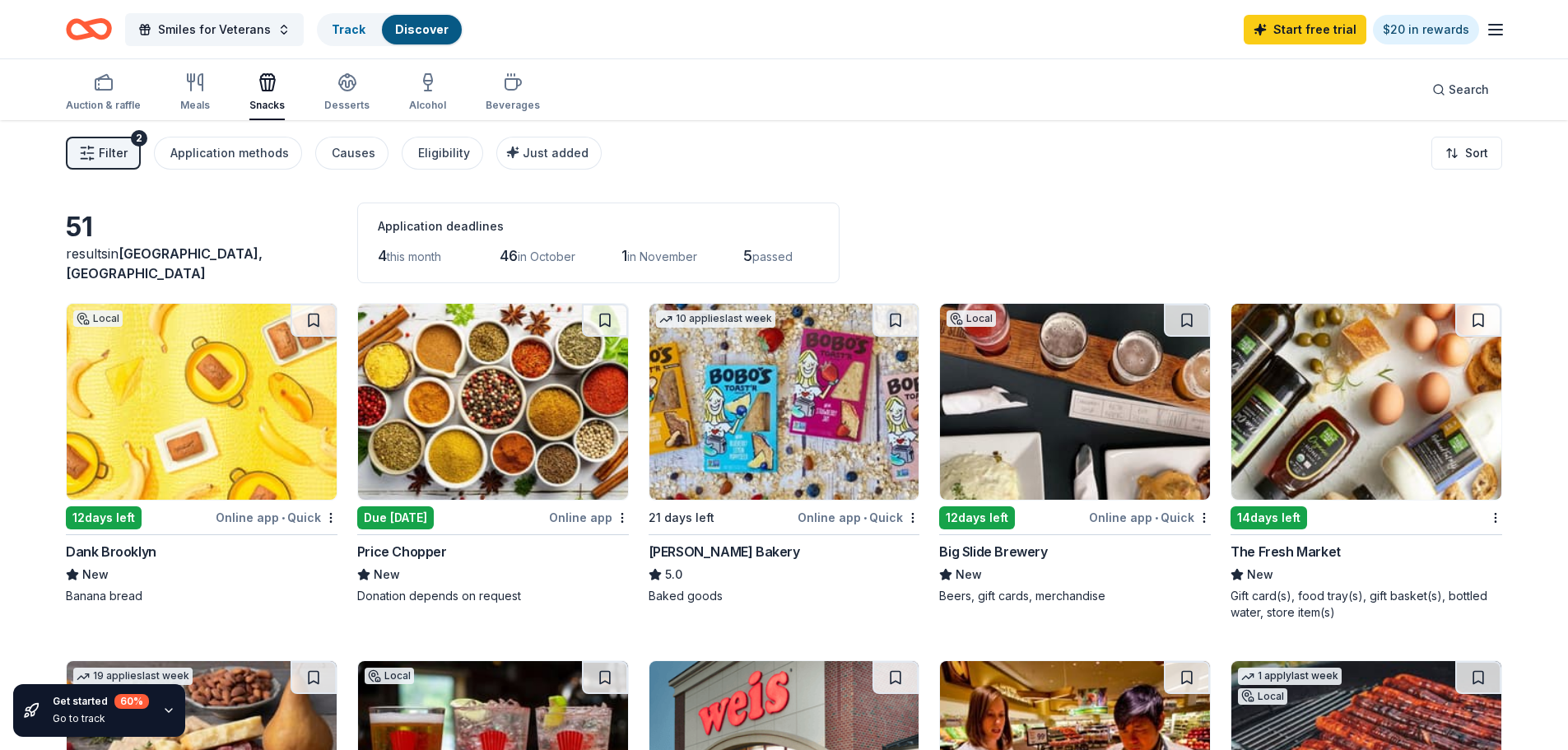
click at [1076, 415] on img at bounding box center [1075, 402] width 270 height 196
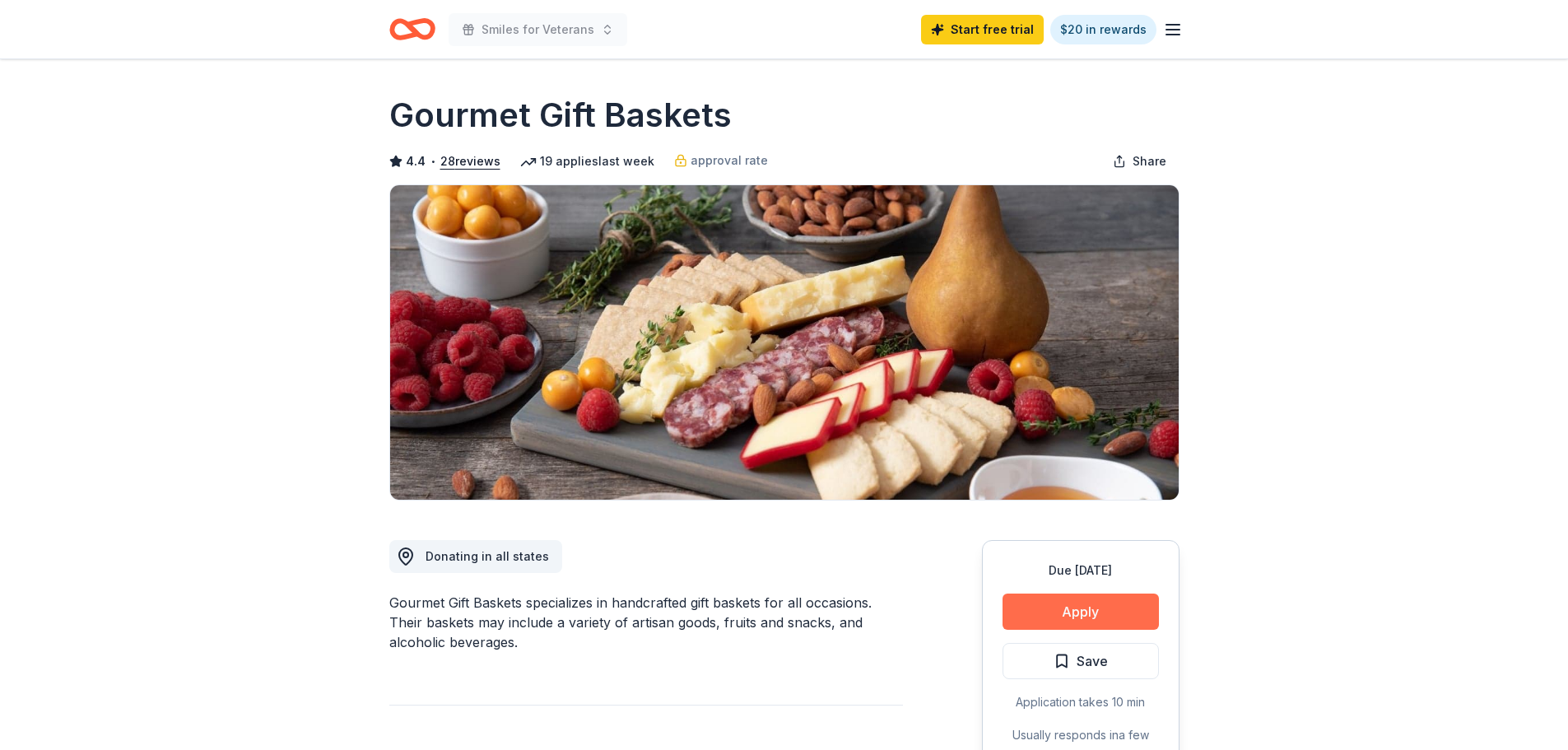
click at [1094, 614] on button "Apply" at bounding box center [1081, 611] width 156 height 36
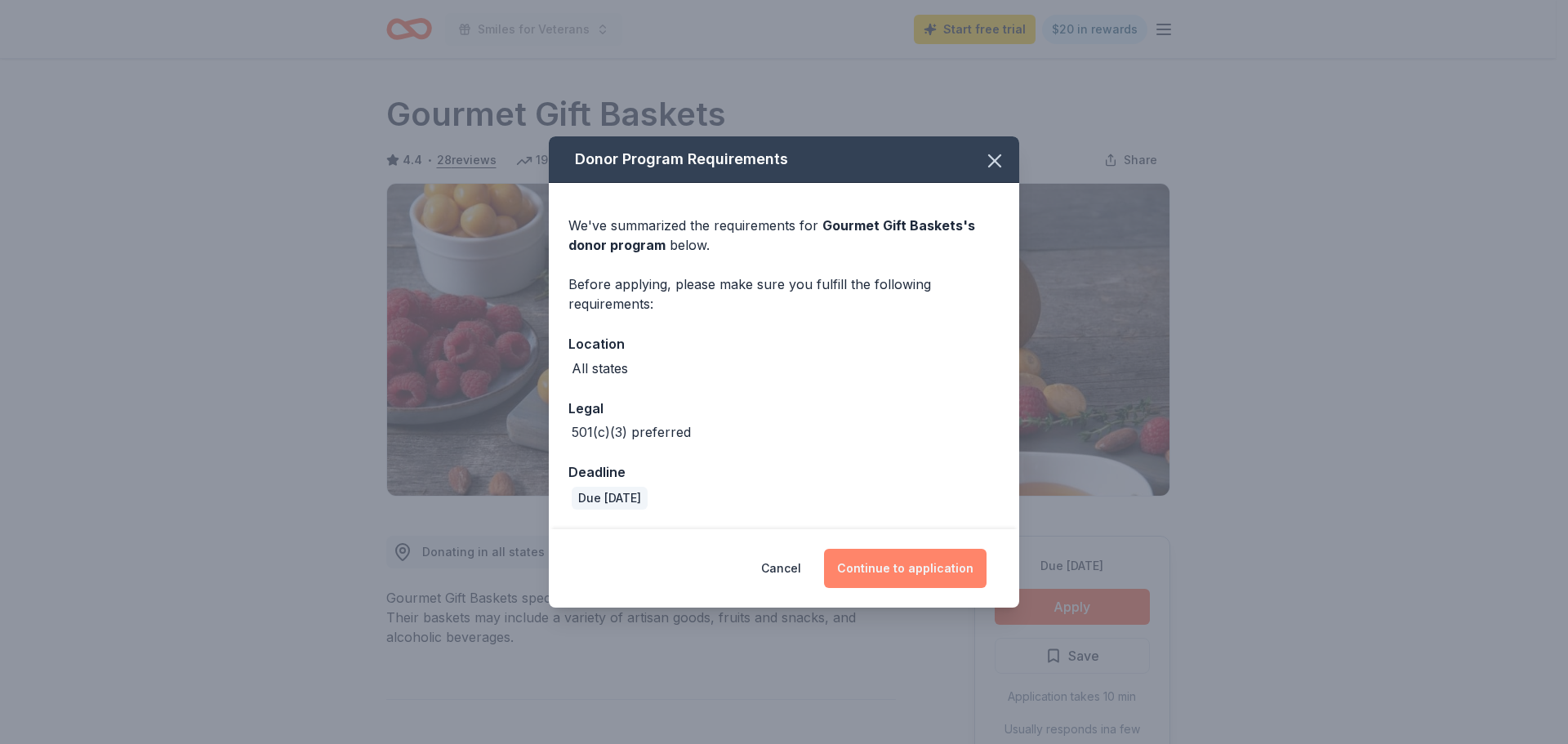
click at [921, 556] on button "Continue to application" at bounding box center [905, 568] width 162 height 39
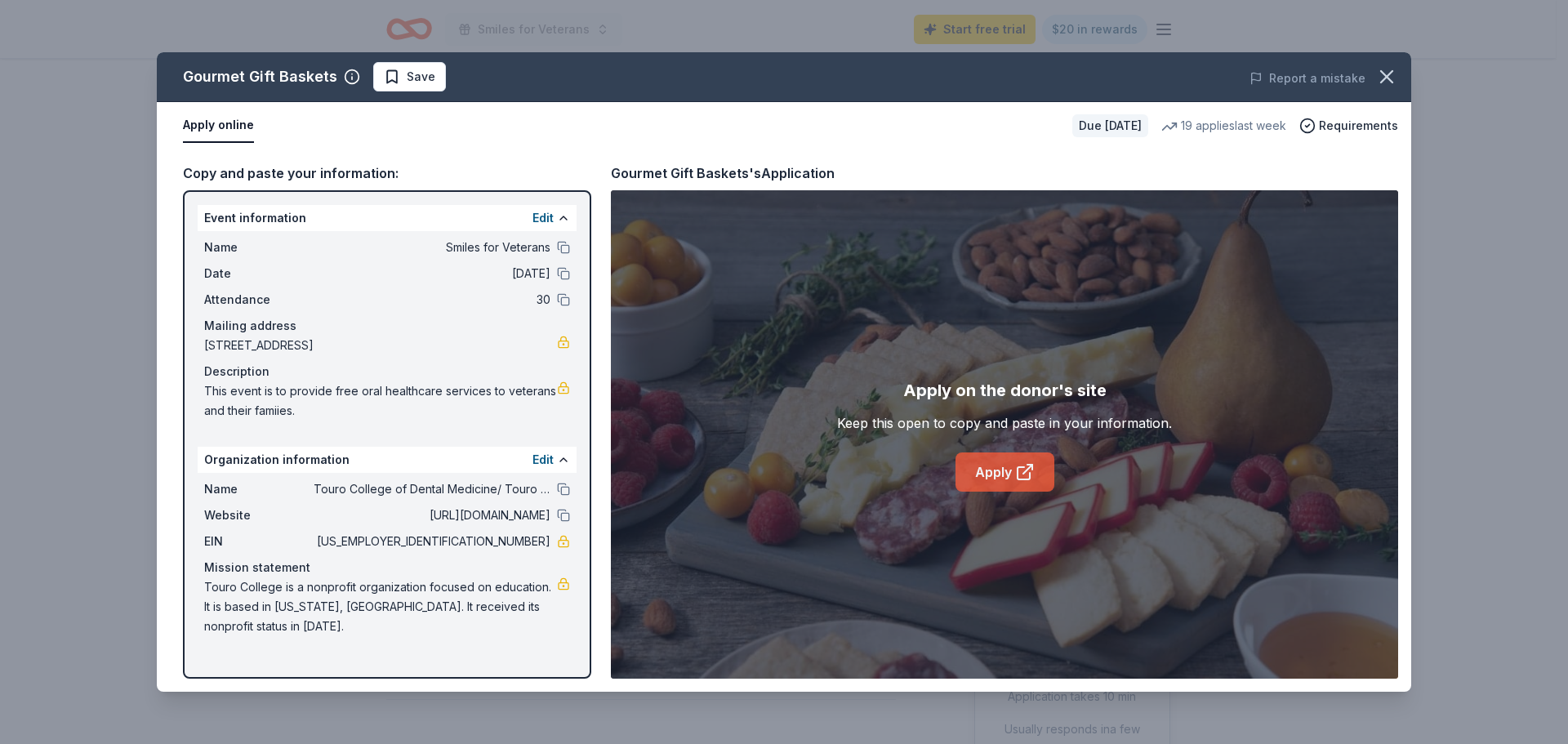
click at [1047, 468] on link "Apply" at bounding box center [1005, 472] width 99 height 39
drag, startPoint x: 205, startPoint y: 586, endPoint x: 307, endPoint y: 610, distance: 104.8
click at [307, 610] on span "Touro College is a nonprofit organization focused on education. It is based in …" at bounding box center [380, 607] width 353 height 59
click at [1391, 81] on icon "button" at bounding box center [1387, 77] width 12 height 12
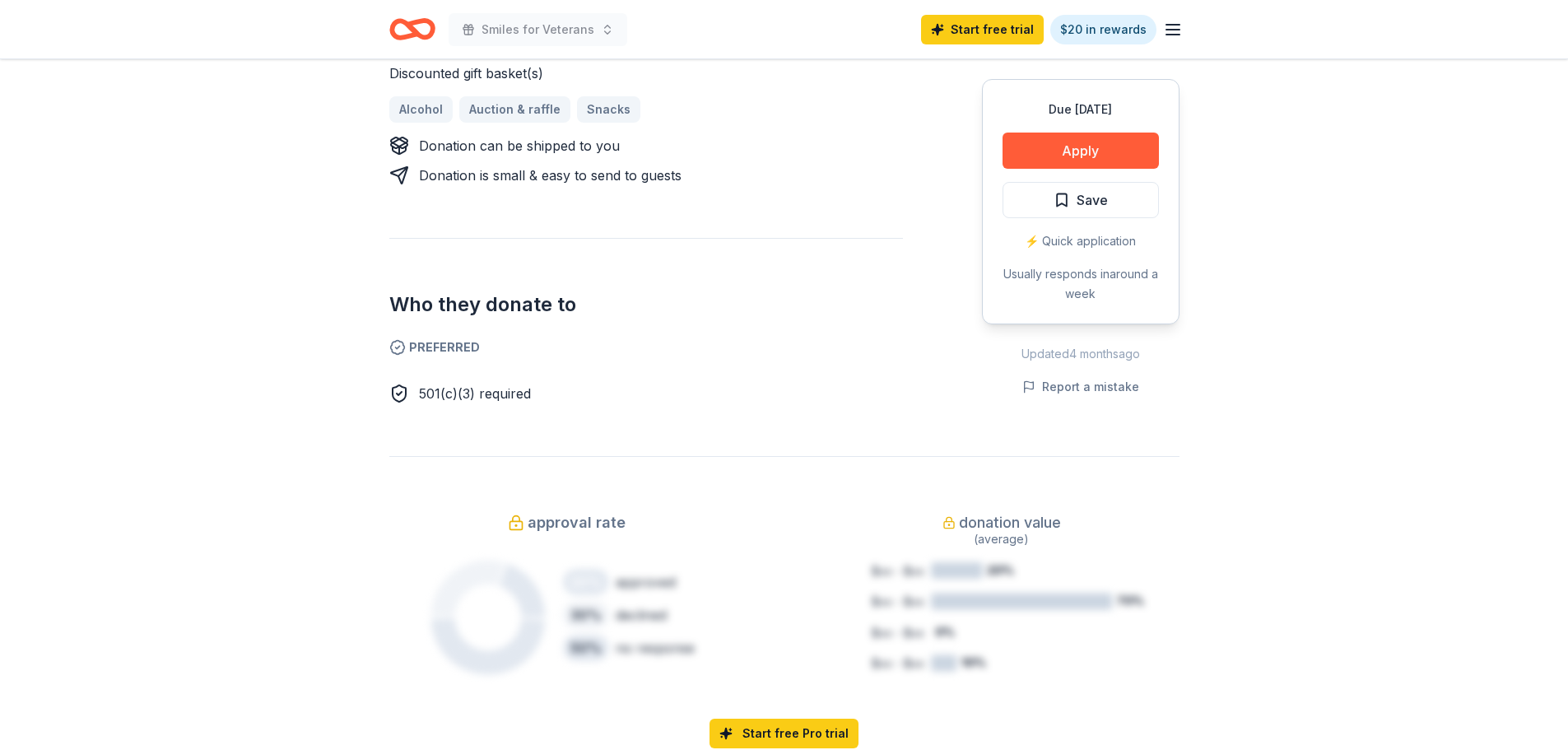
scroll to position [659, 0]
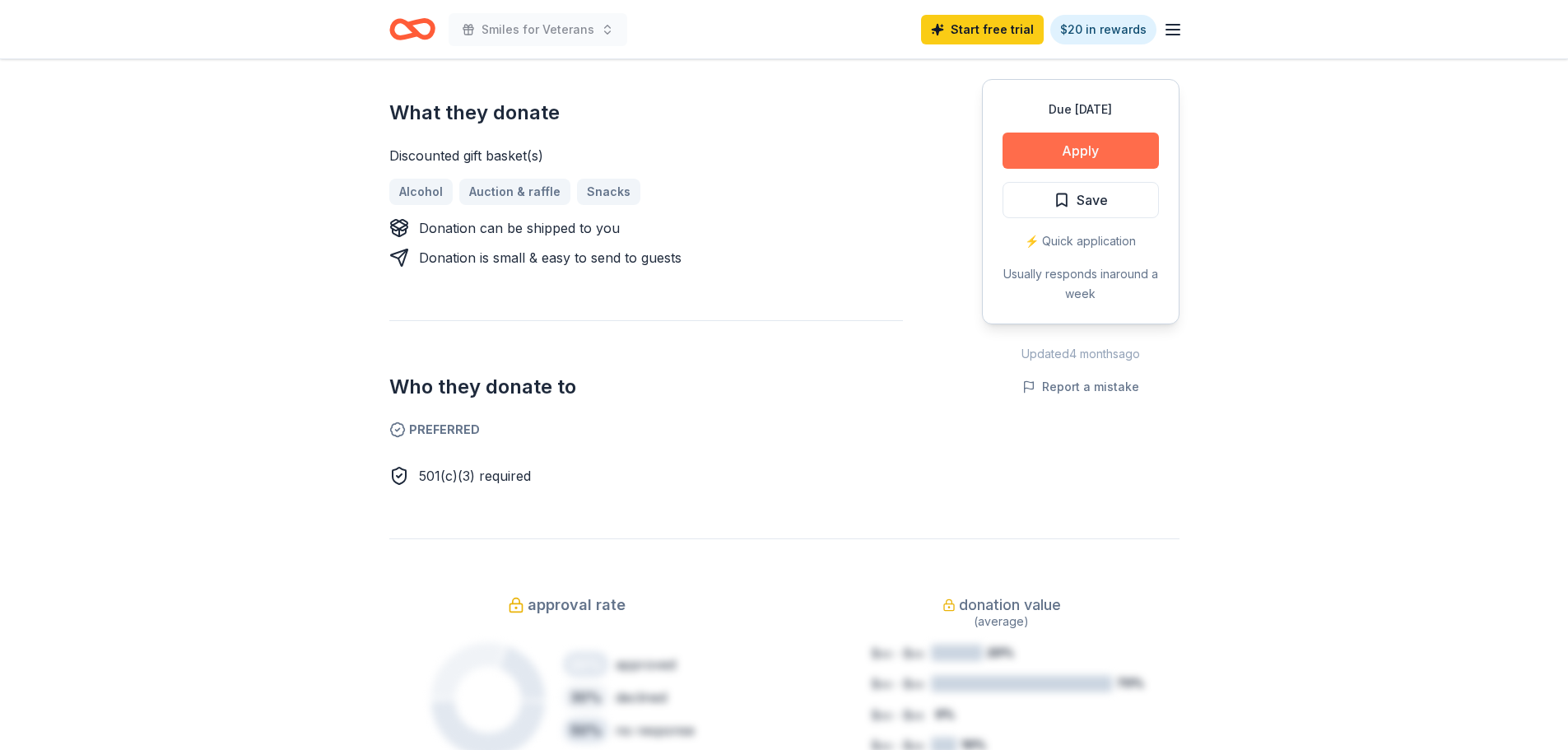
click at [1038, 139] on button "Apply" at bounding box center [1081, 150] width 156 height 36
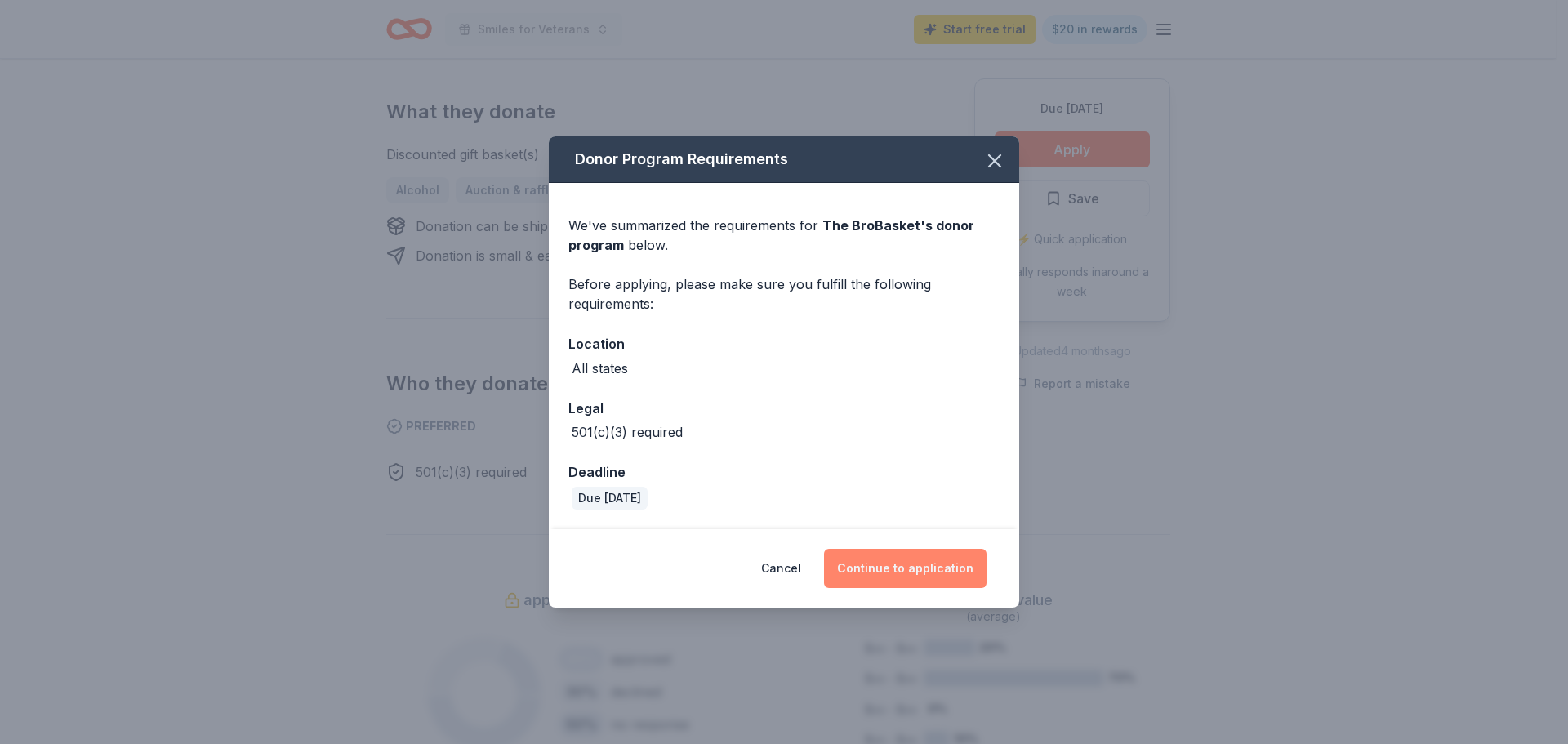
click at [897, 574] on button "Continue to application" at bounding box center [905, 568] width 162 height 39
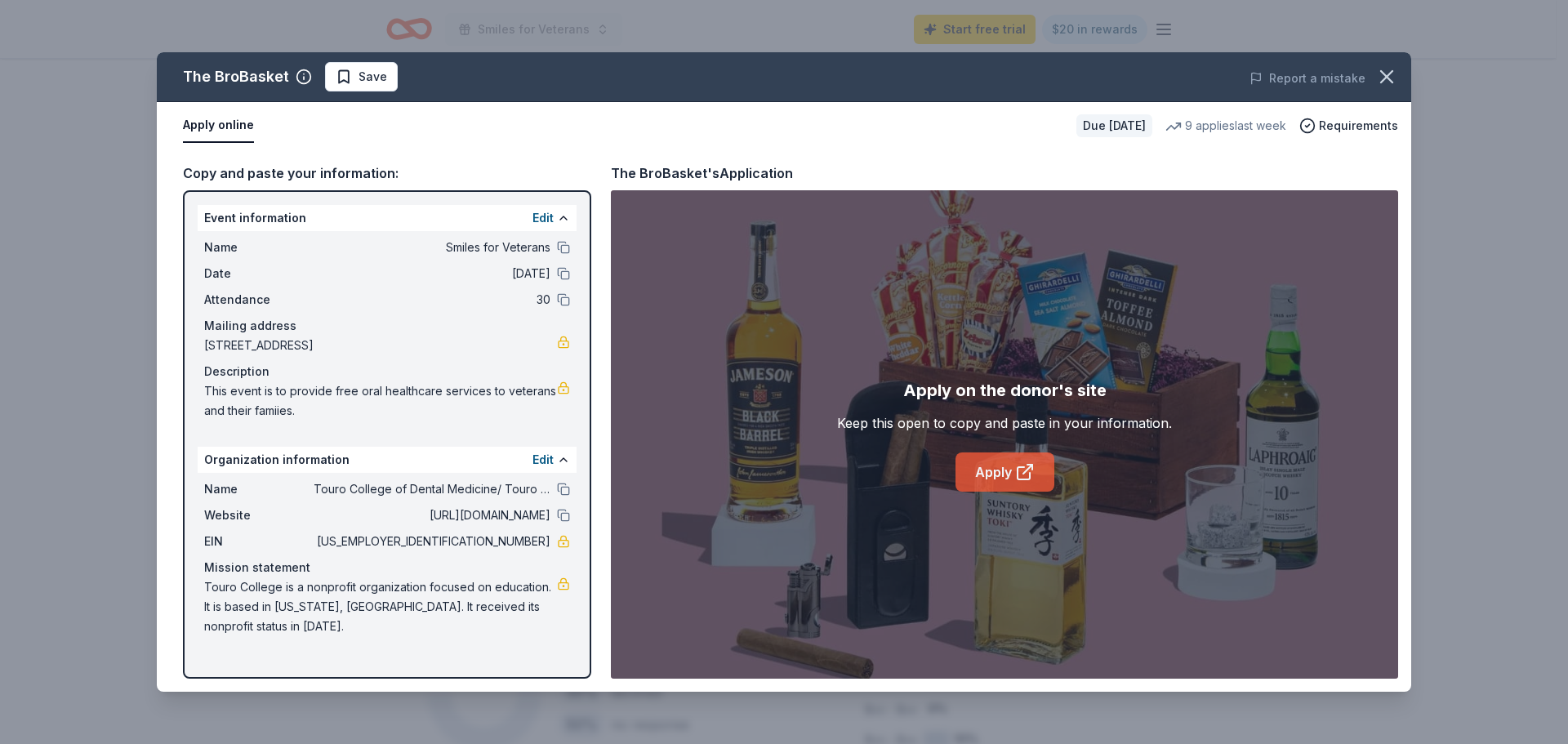
click at [988, 474] on link "Apply" at bounding box center [1005, 472] width 99 height 39
click at [1393, 80] on icon "button" at bounding box center [1386, 76] width 23 height 23
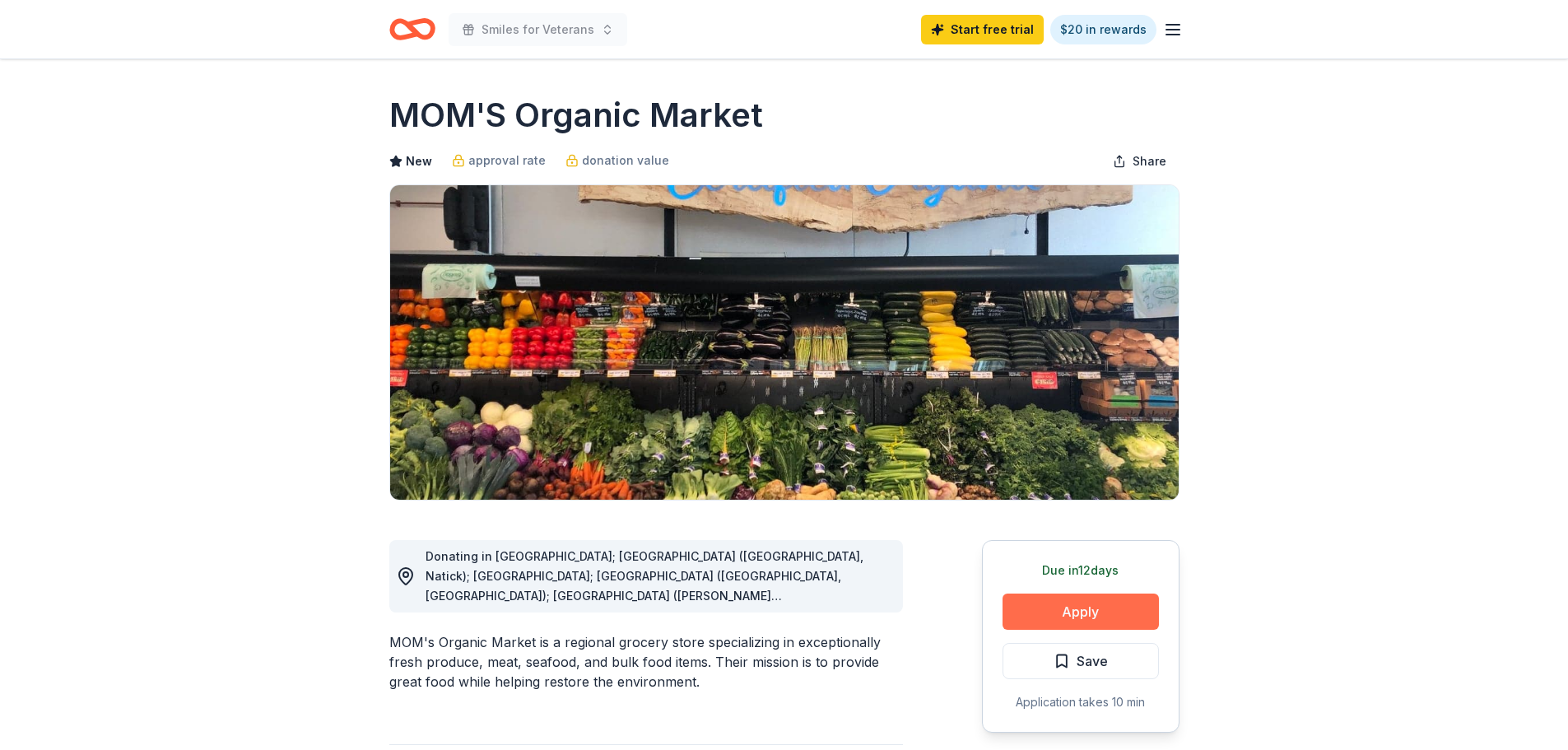
click at [1154, 610] on button "Apply" at bounding box center [1081, 611] width 156 height 36
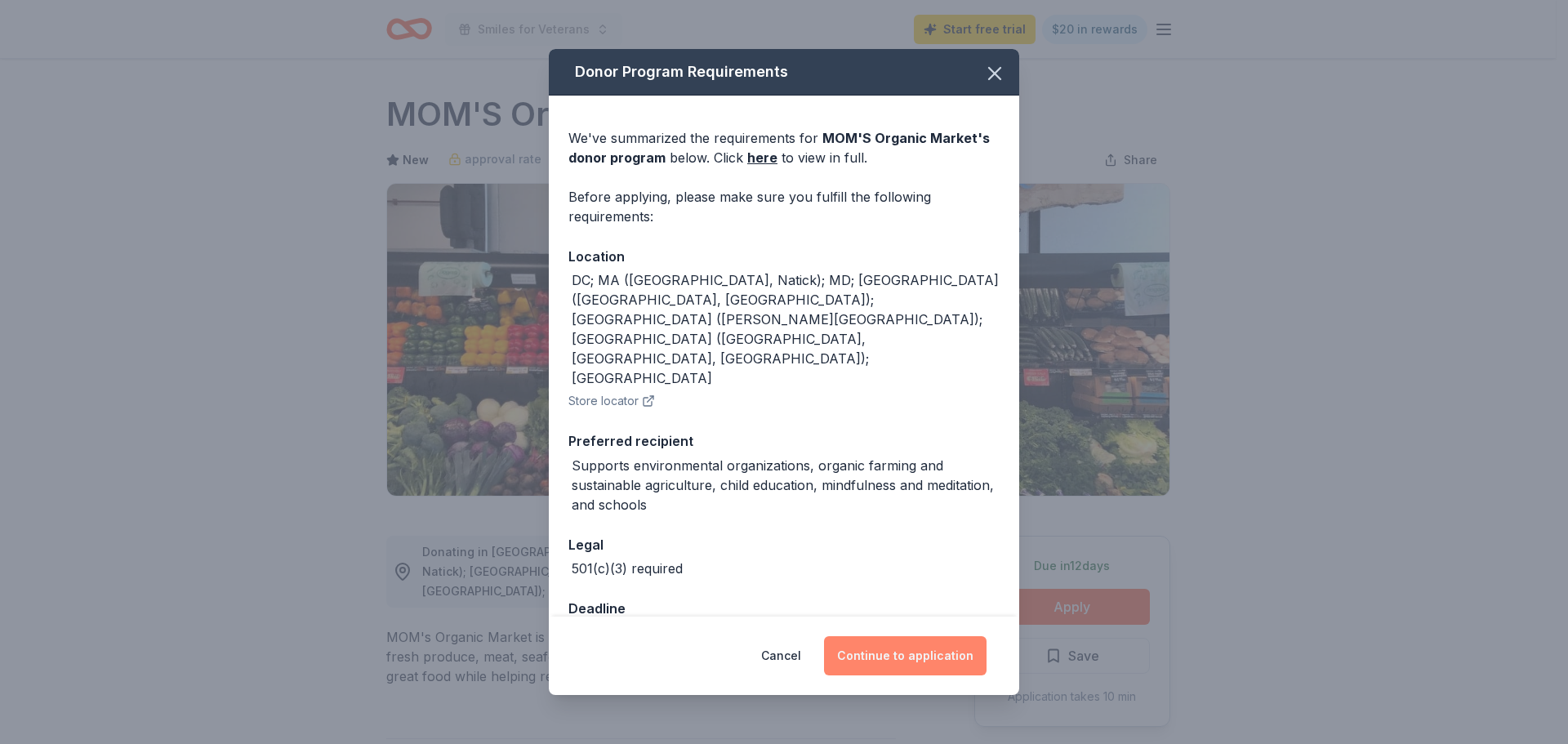
click at [919, 648] on button "Continue to application" at bounding box center [905, 656] width 162 height 39
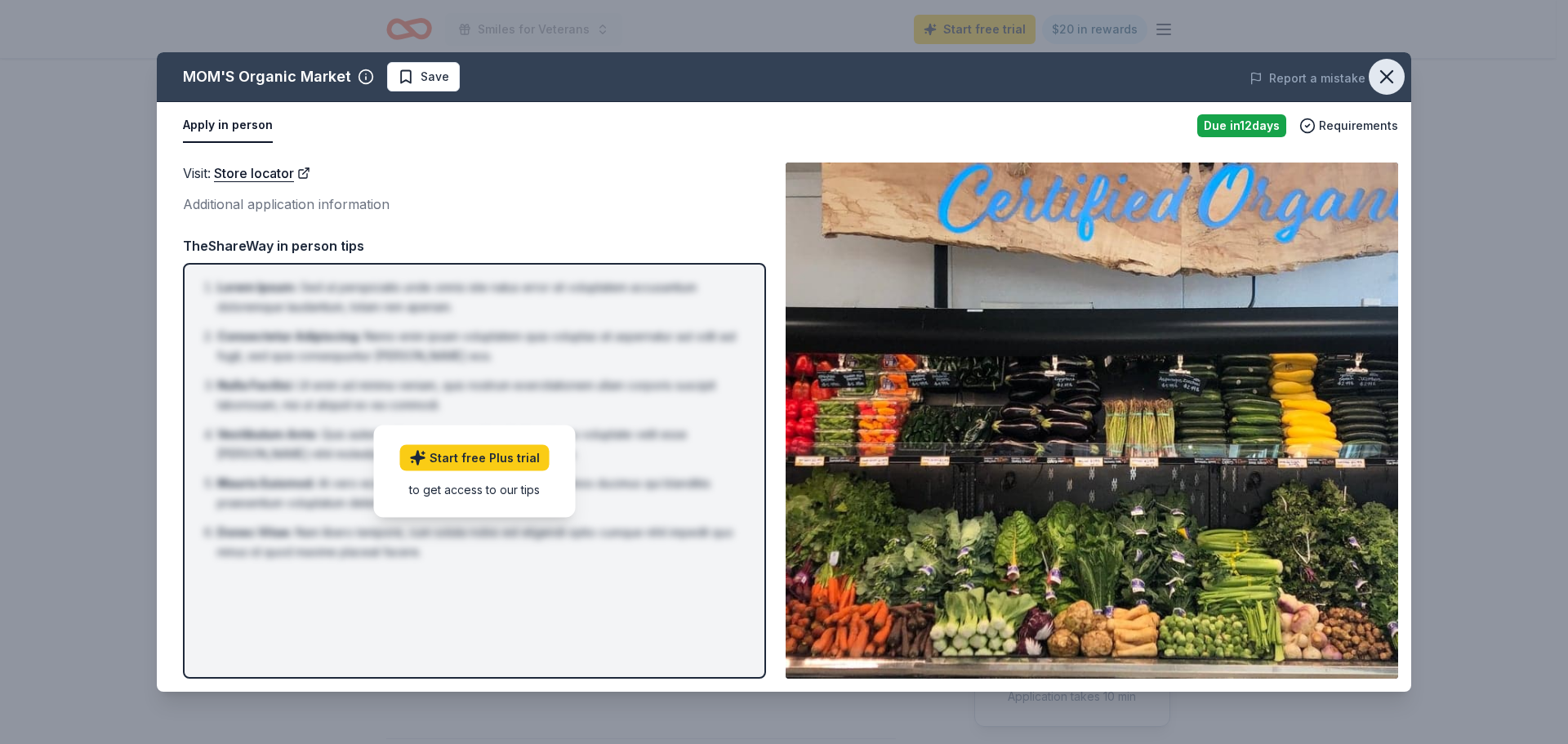
click at [1385, 76] on icon "button" at bounding box center [1386, 76] width 23 height 23
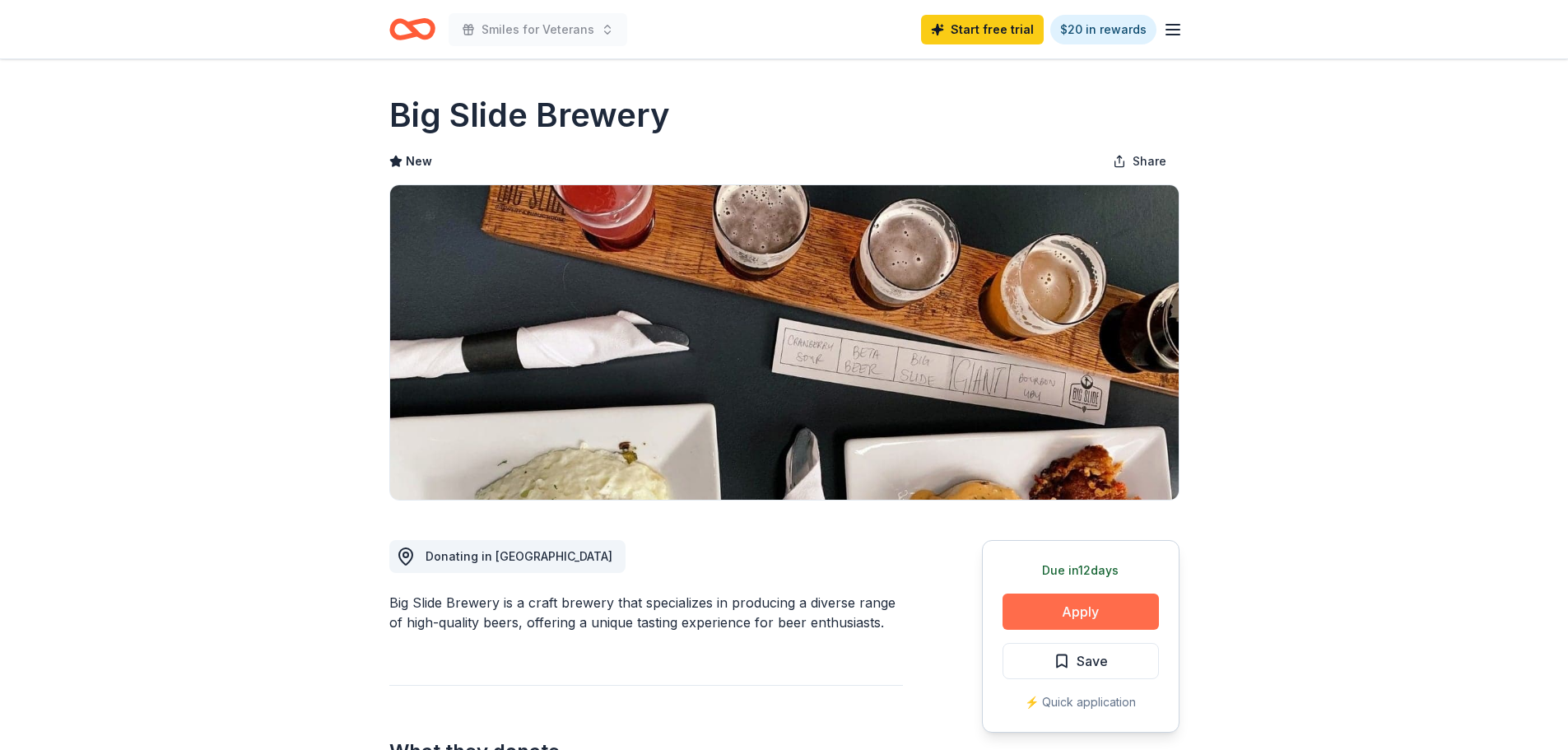
click at [1097, 598] on button "Apply" at bounding box center [1081, 611] width 156 height 36
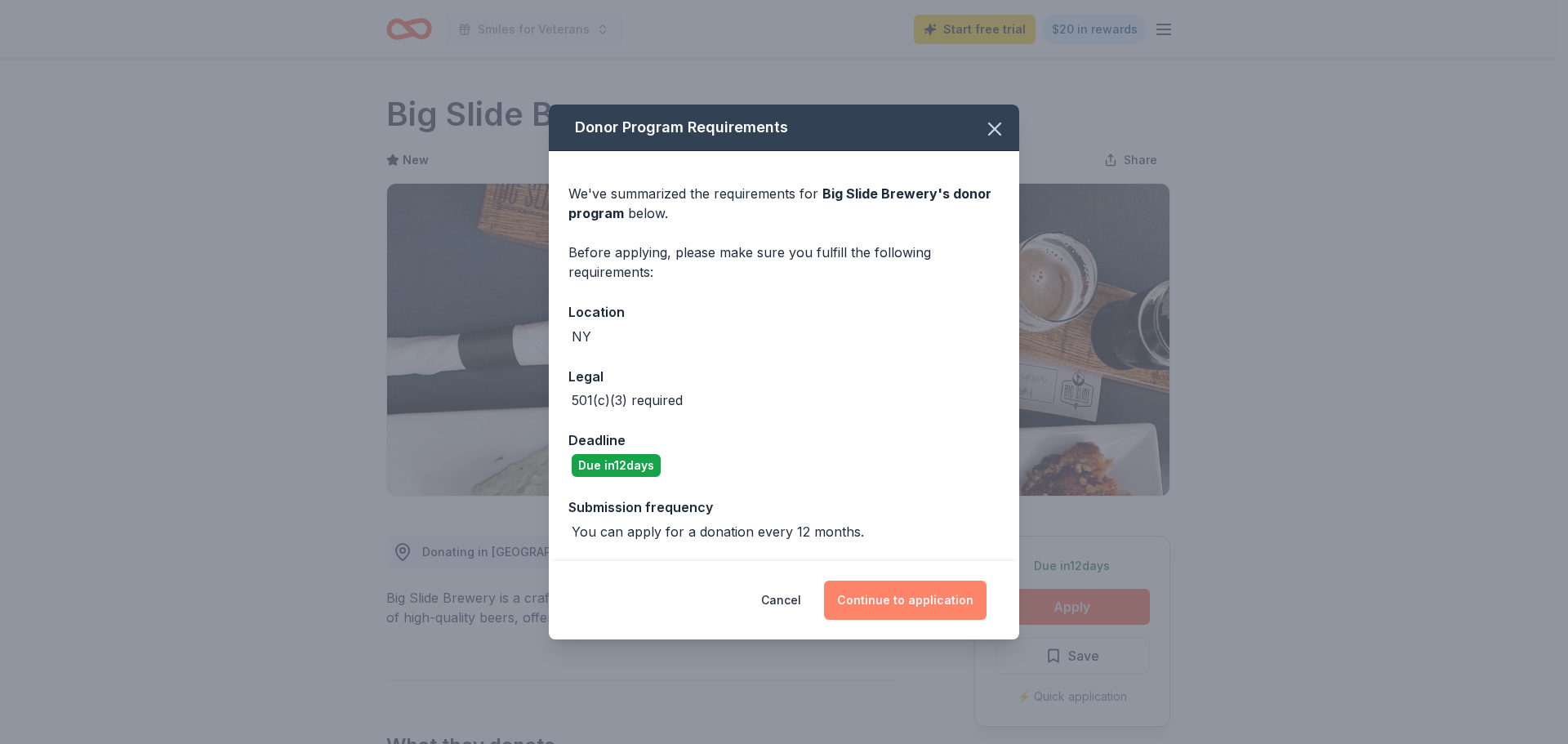
click at [940, 595] on button "Continue to application" at bounding box center [905, 600] width 162 height 39
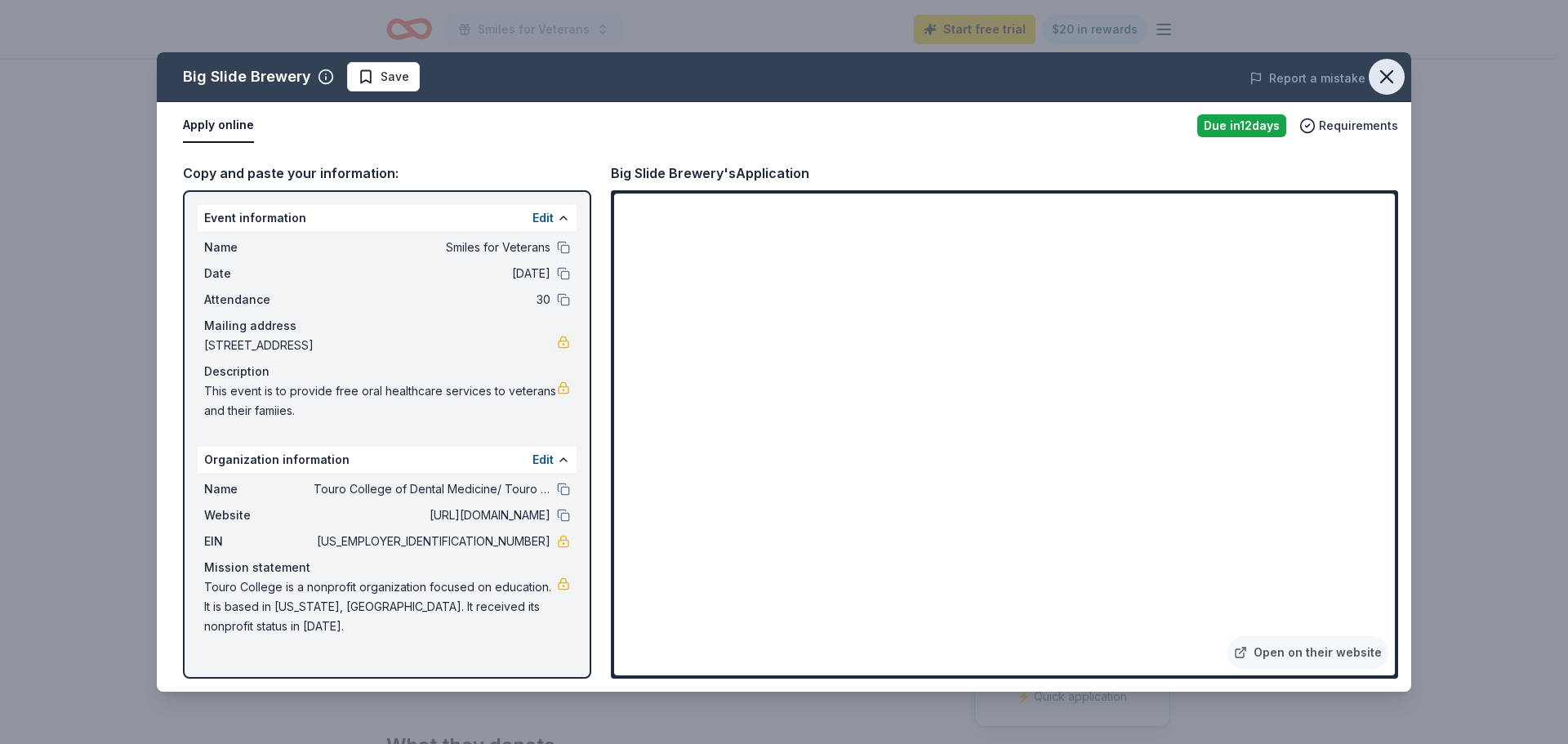
click at [1387, 72] on icon "button" at bounding box center [1386, 76] width 23 height 23
